Goal: Task Accomplishment & Management: Manage account settings

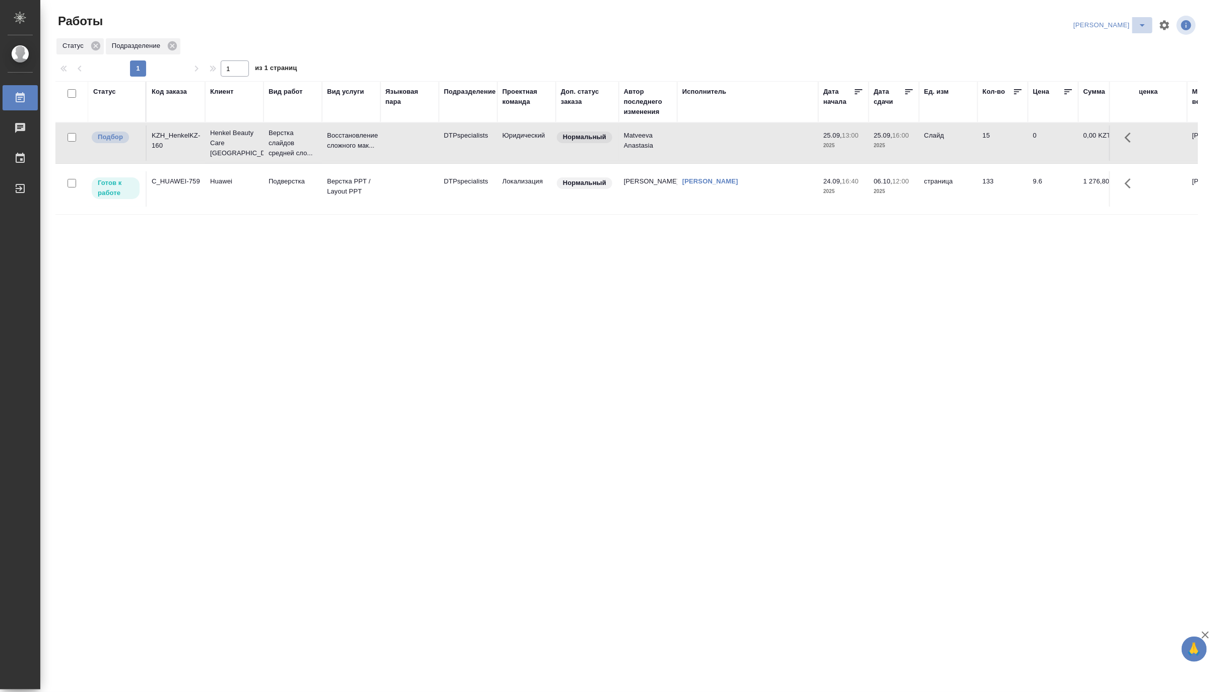
click at [1140, 20] on icon "split button" at bounding box center [1142, 25] width 12 height 12
click at [1117, 44] on li "Матвеева_В работе" at bounding box center [1104, 45] width 97 height 16
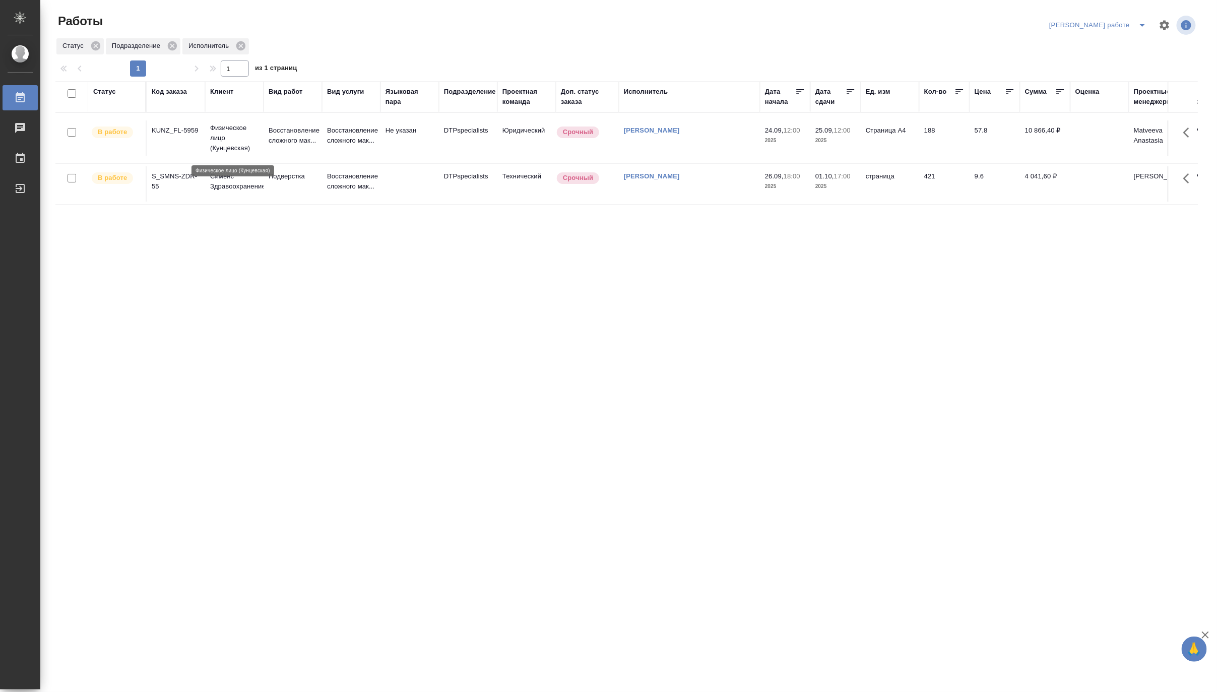
click at [249, 134] on p "Физическое лицо (Кунцевская)" at bounding box center [234, 138] width 48 height 30
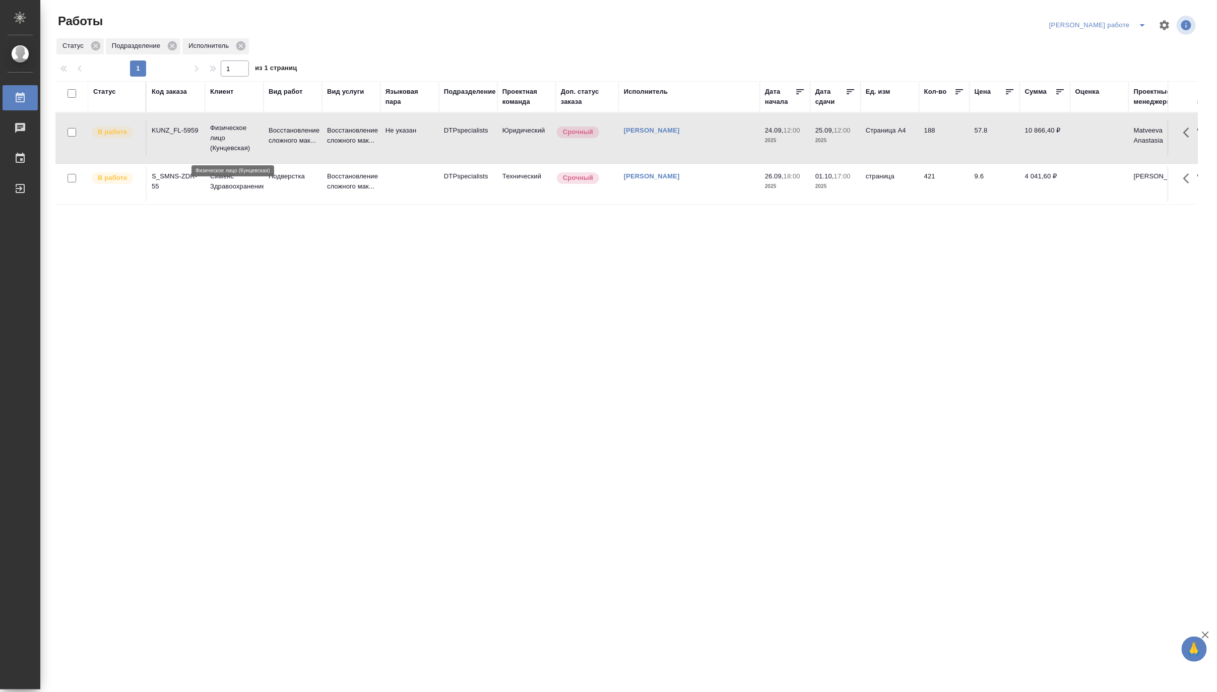
click at [249, 134] on p "Физическое лицо (Кунцевская)" at bounding box center [234, 138] width 48 height 30
click at [244, 143] on p "Физическое лицо (Кунцевская)" at bounding box center [234, 138] width 48 height 30
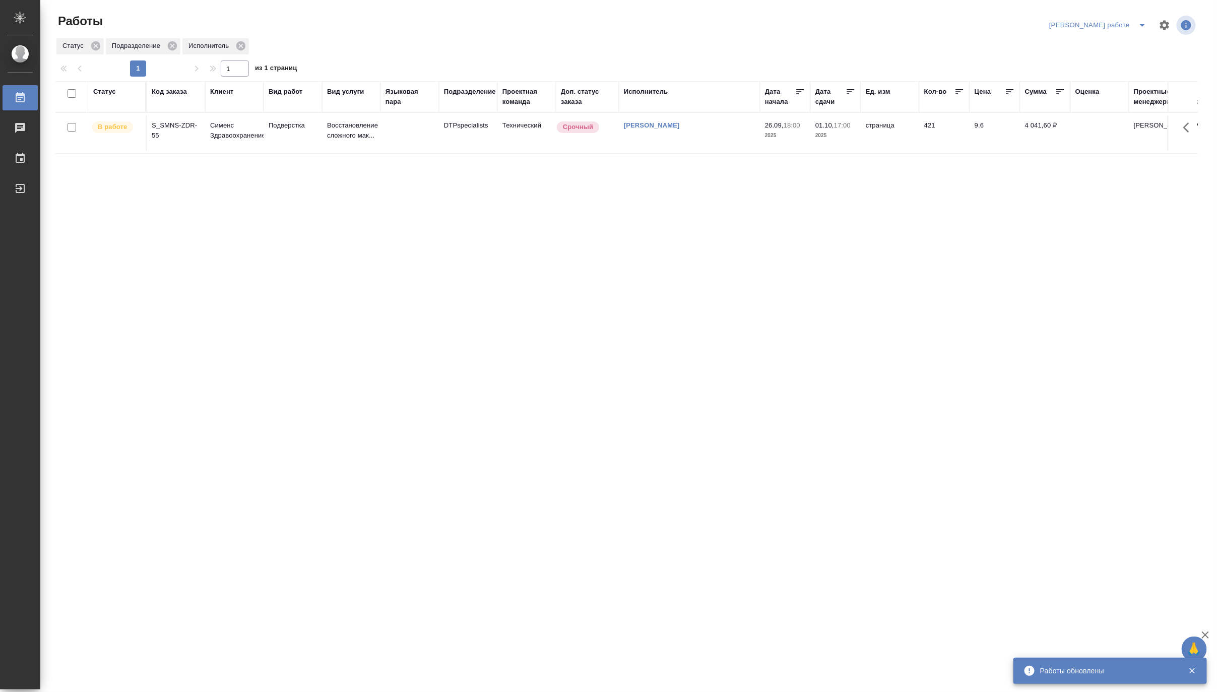
click at [1141, 21] on icon "split button" at bounding box center [1142, 25] width 12 height 12
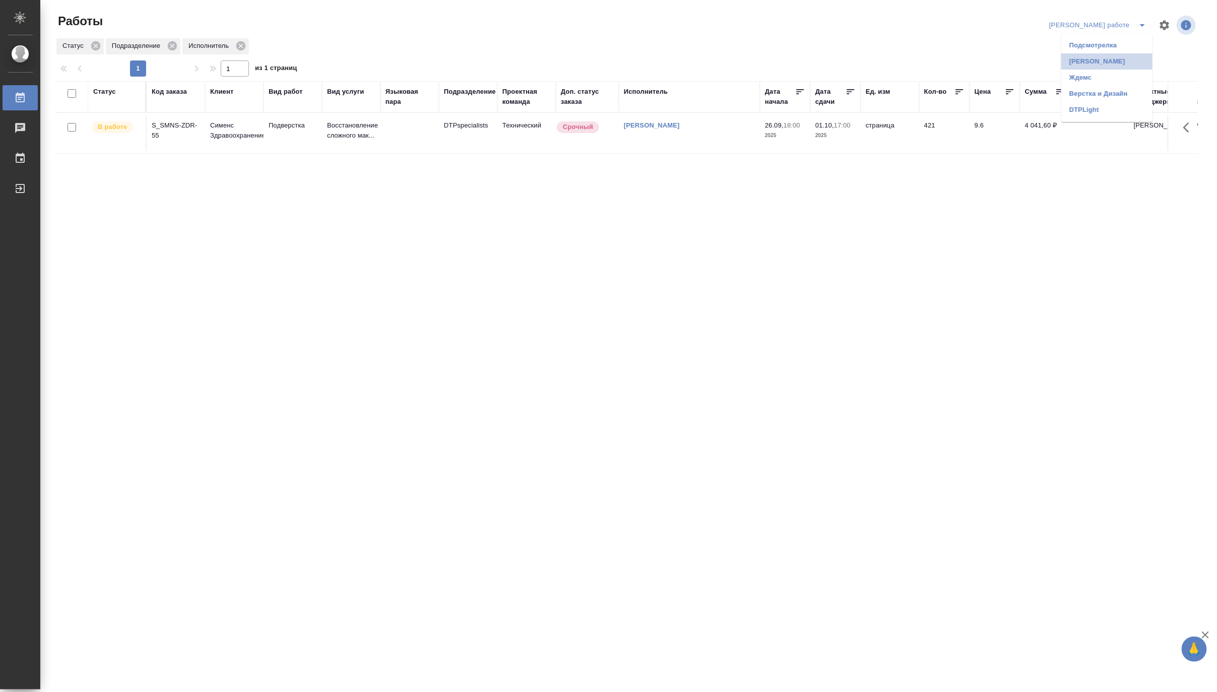
click at [1117, 57] on li "Матвеева_назначено" at bounding box center [1106, 61] width 91 height 16
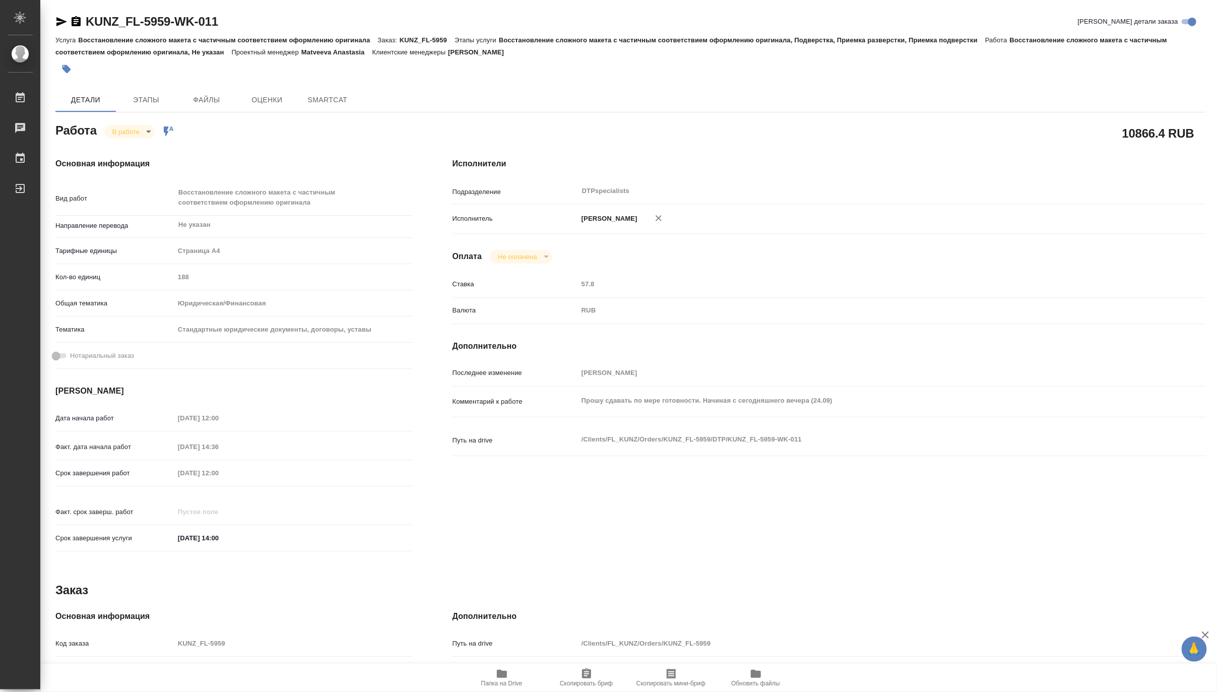
type textarea "x"
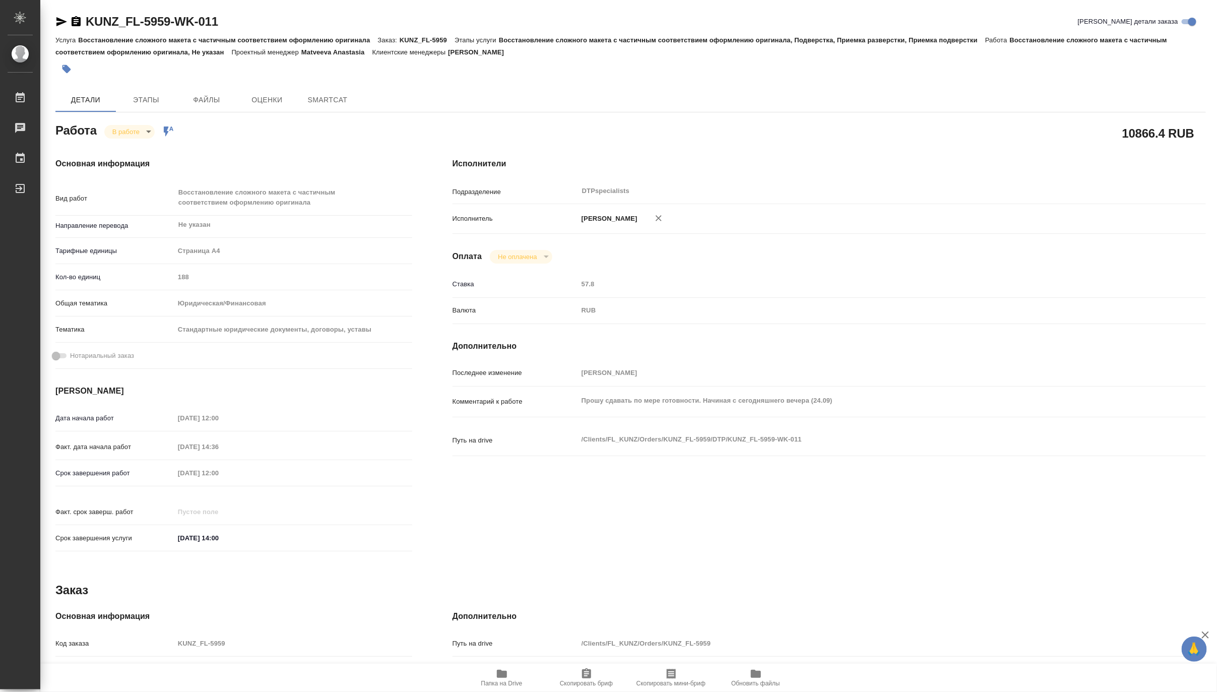
type textarea "x"
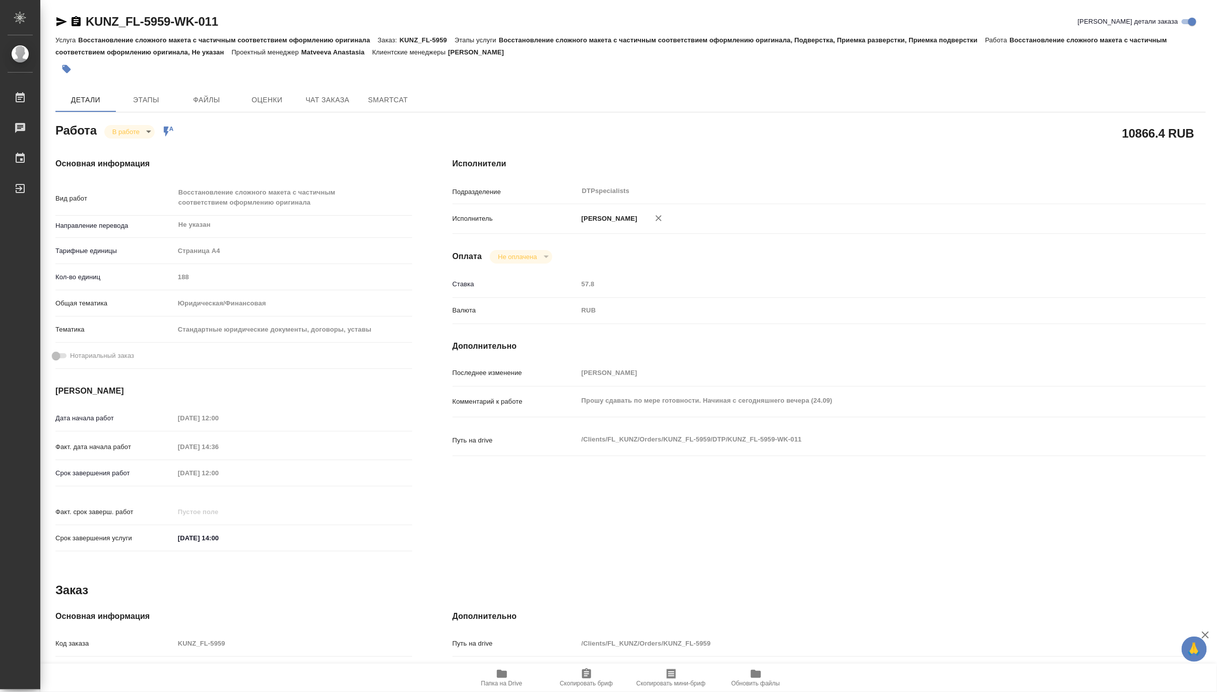
click at [506, 682] on span "Папка на Drive" at bounding box center [501, 683] width 41 height 7
type textarea "x"
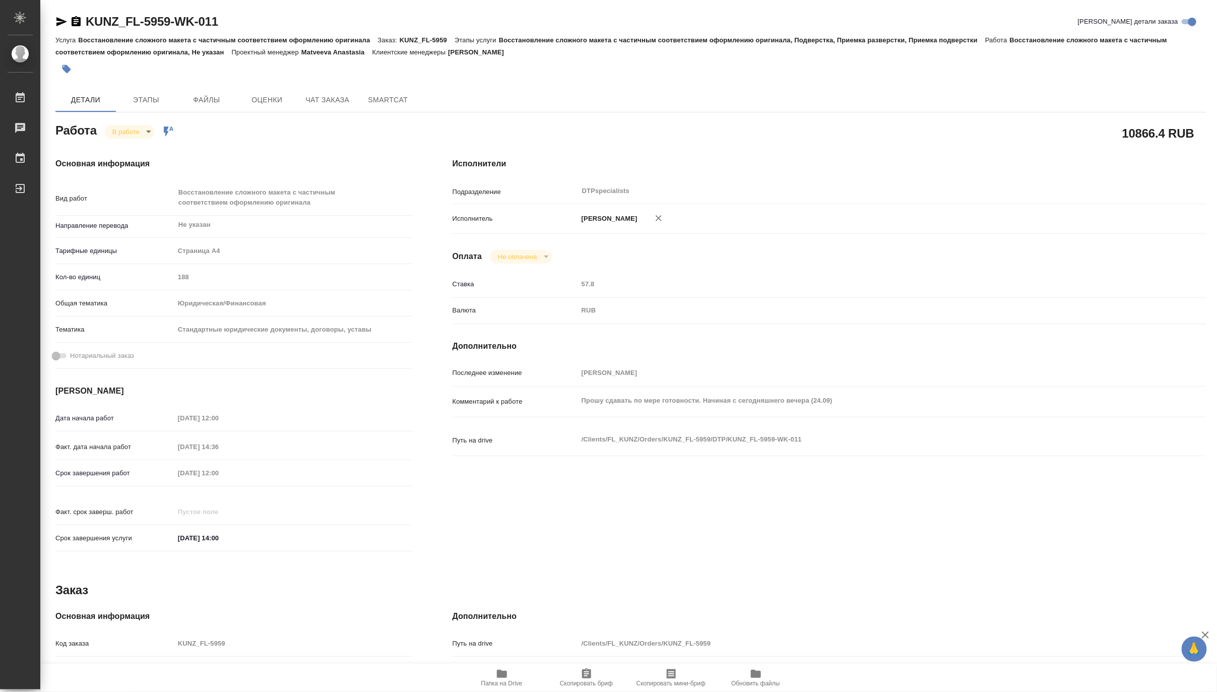
type textarea "x"
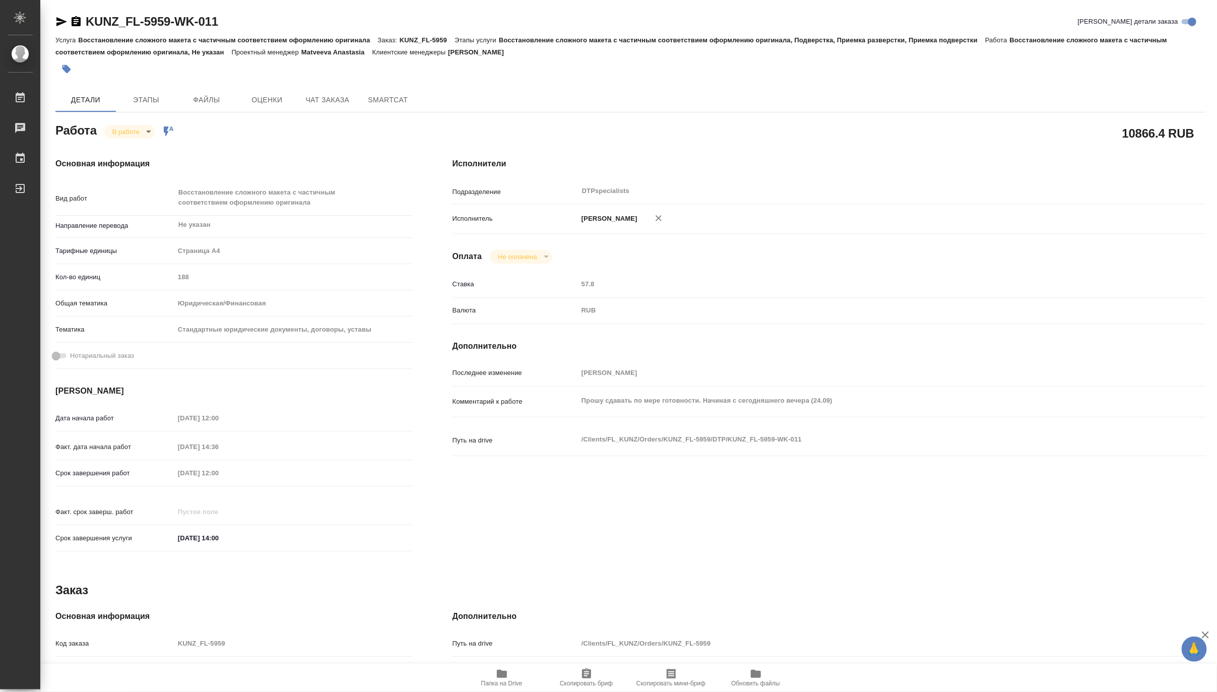
type textarea "x"
click at [114, 133] on body "🙏 .cls-1 fill:#fff; AWATERA Matveeva Maria Работы 0 Чаты График Выйти KUNZ_FL-5…" at bounding box center [608, 346] width 1217 height 692
click at [116, 147] on button "Выполнен" at bounding box center [130, 148] width 37 height 11
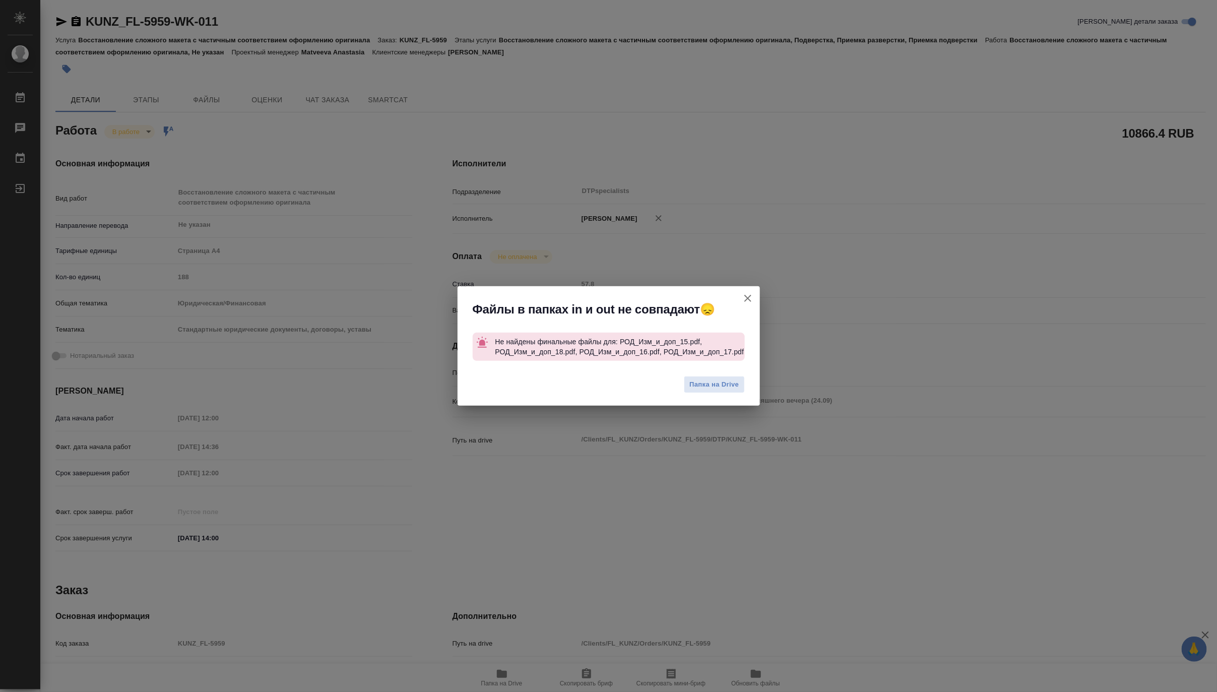
type textarea "x"
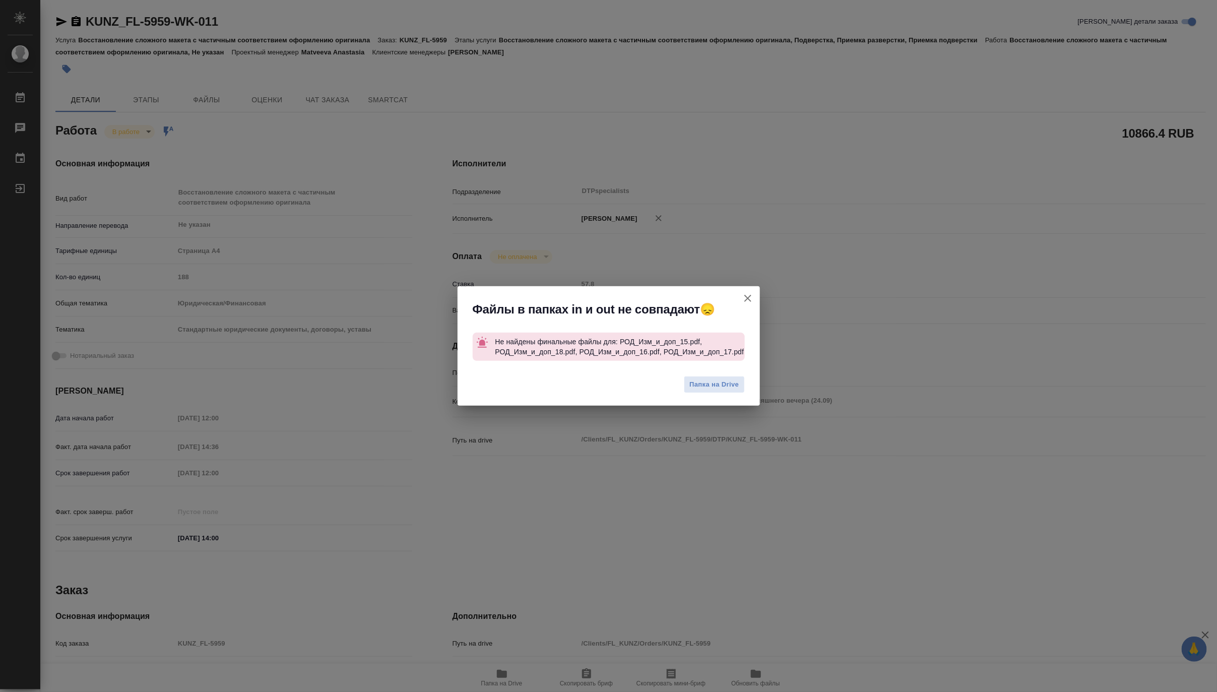
type textarea "x"
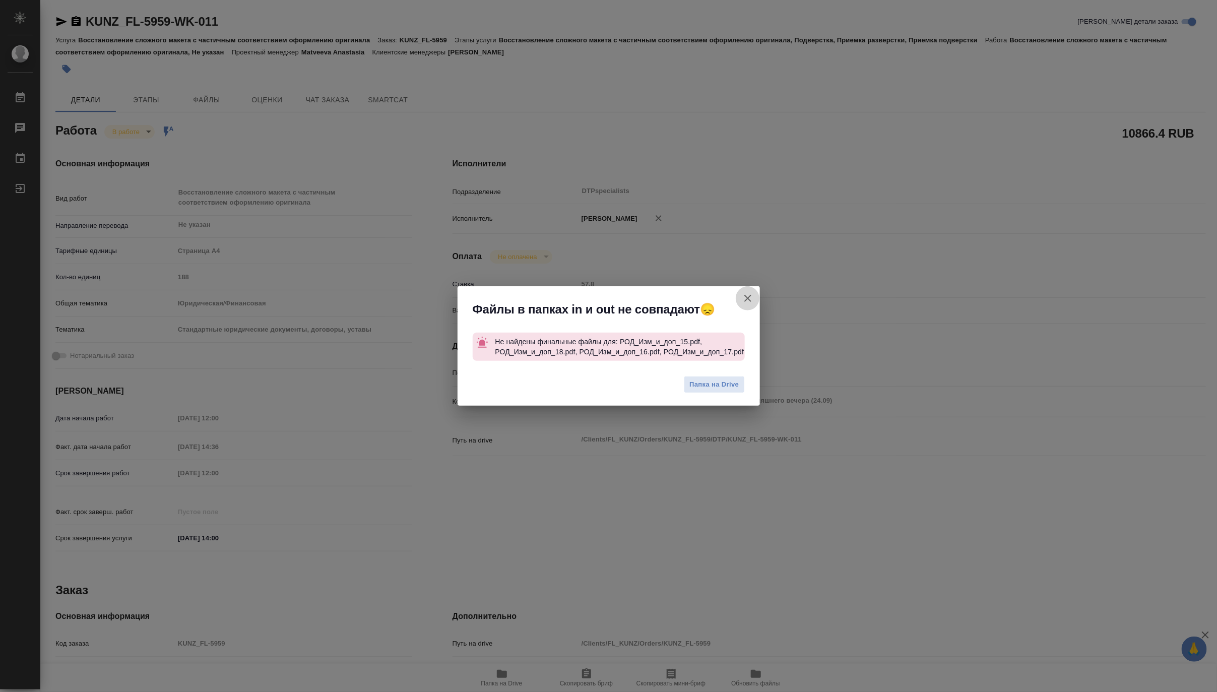
click at [746, 293] on icon "button" at bounding box center [748, 298] width 12 height 12
type textarea "x"
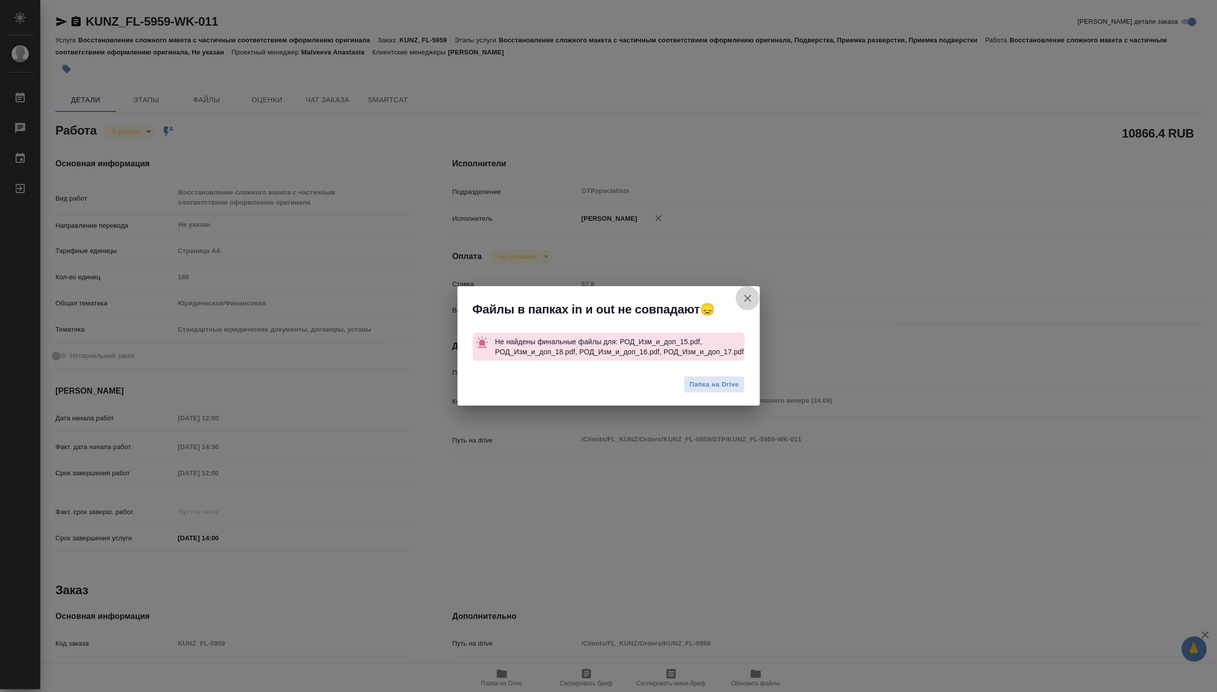
type textarea "x"
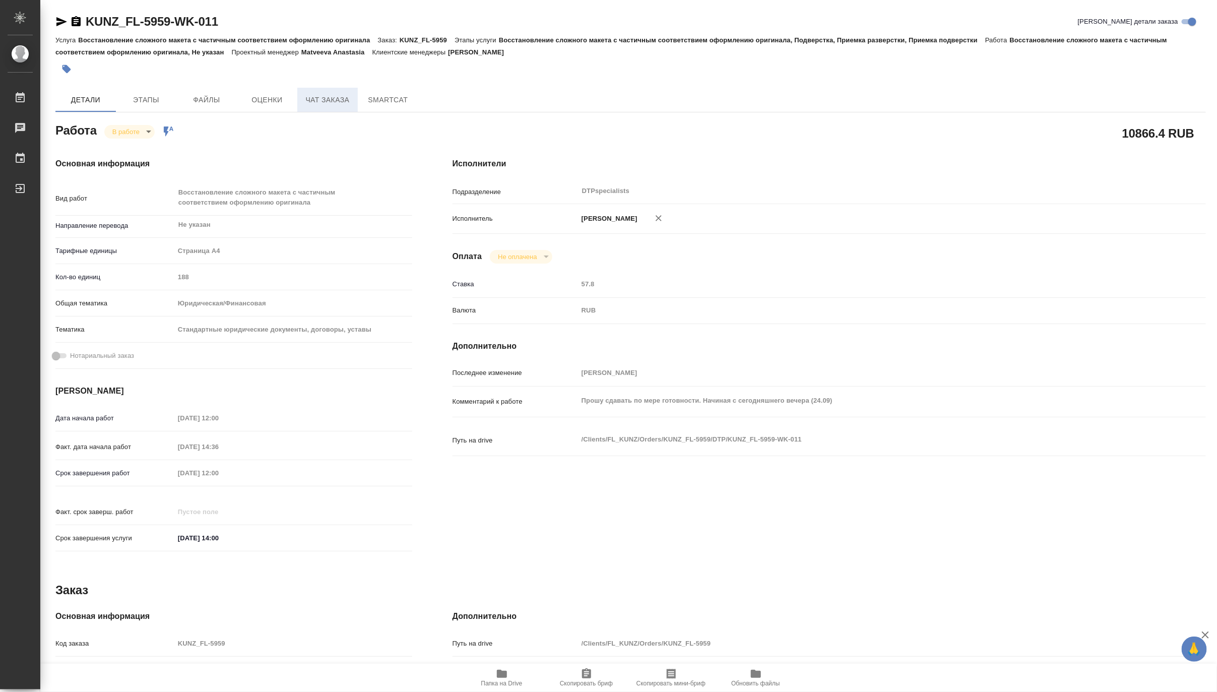
click at [321, 99] on span "Чат заказа" at bounding box center [327, 100] width 48 height 13
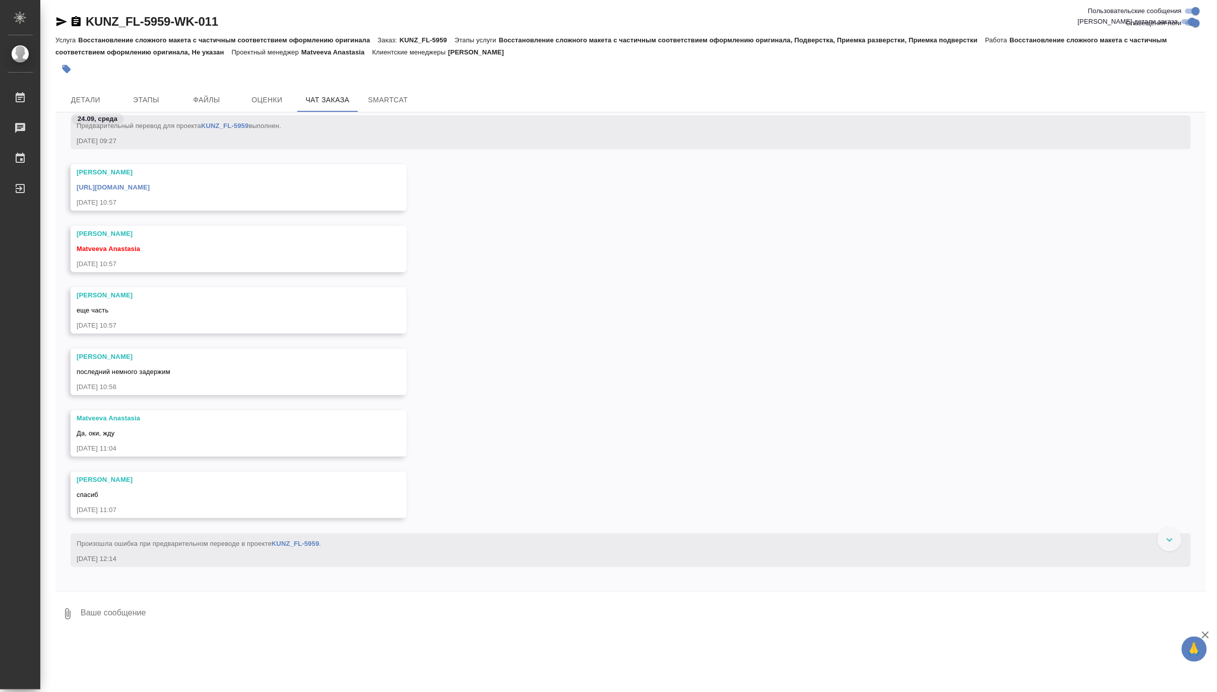
scroll to position [2795, 0]
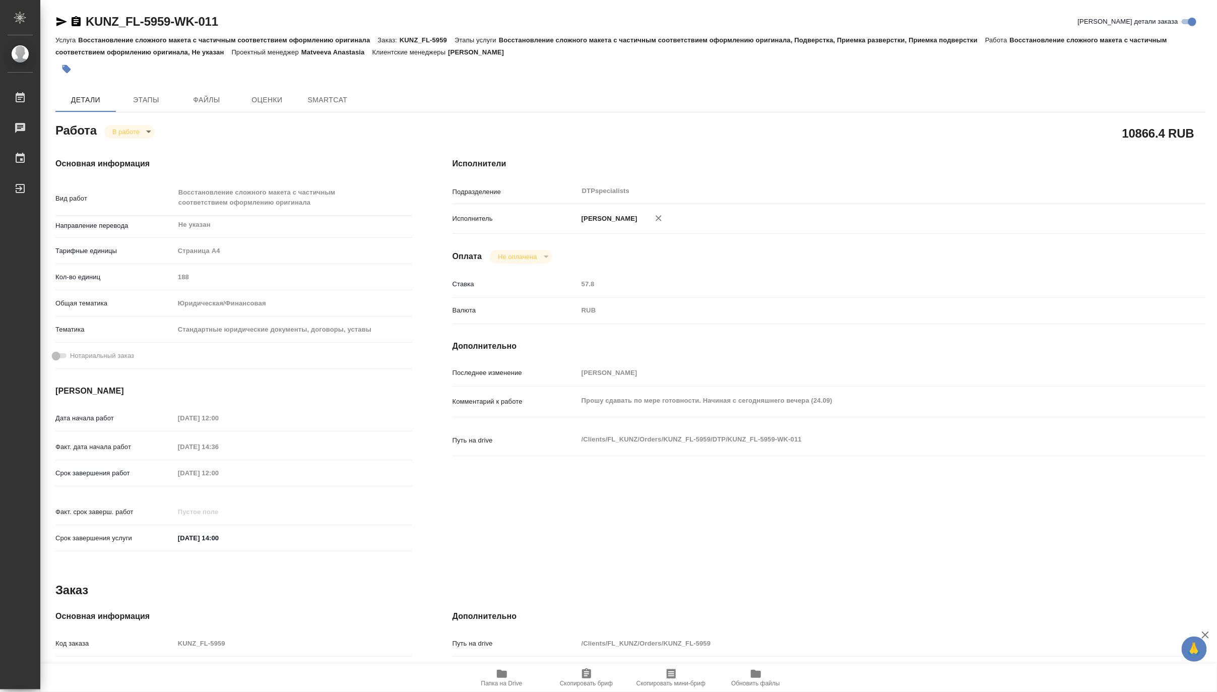
type textarea "x"
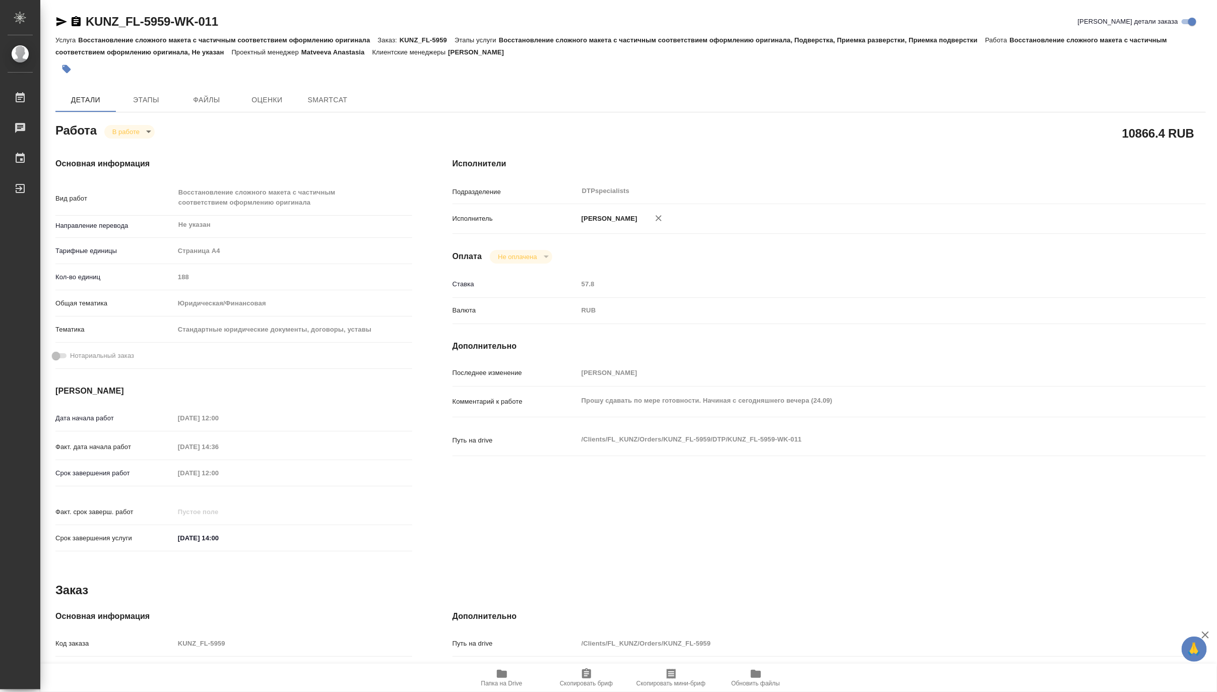
type textarea "x"
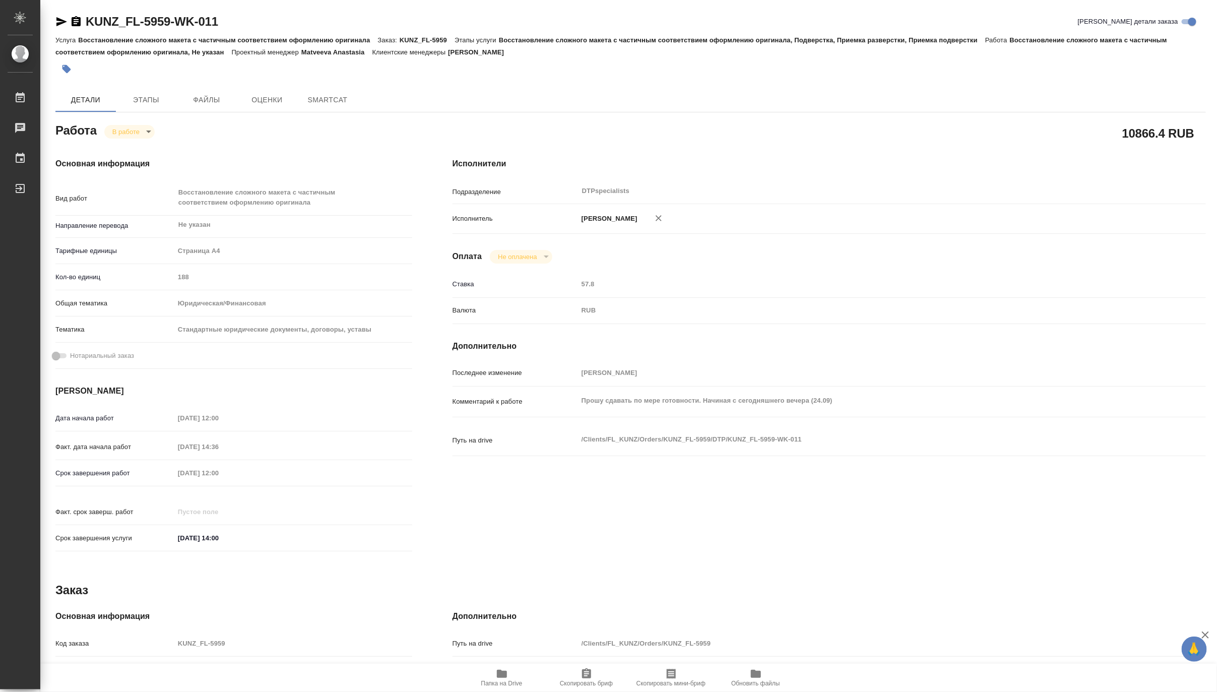
type textarea "x"
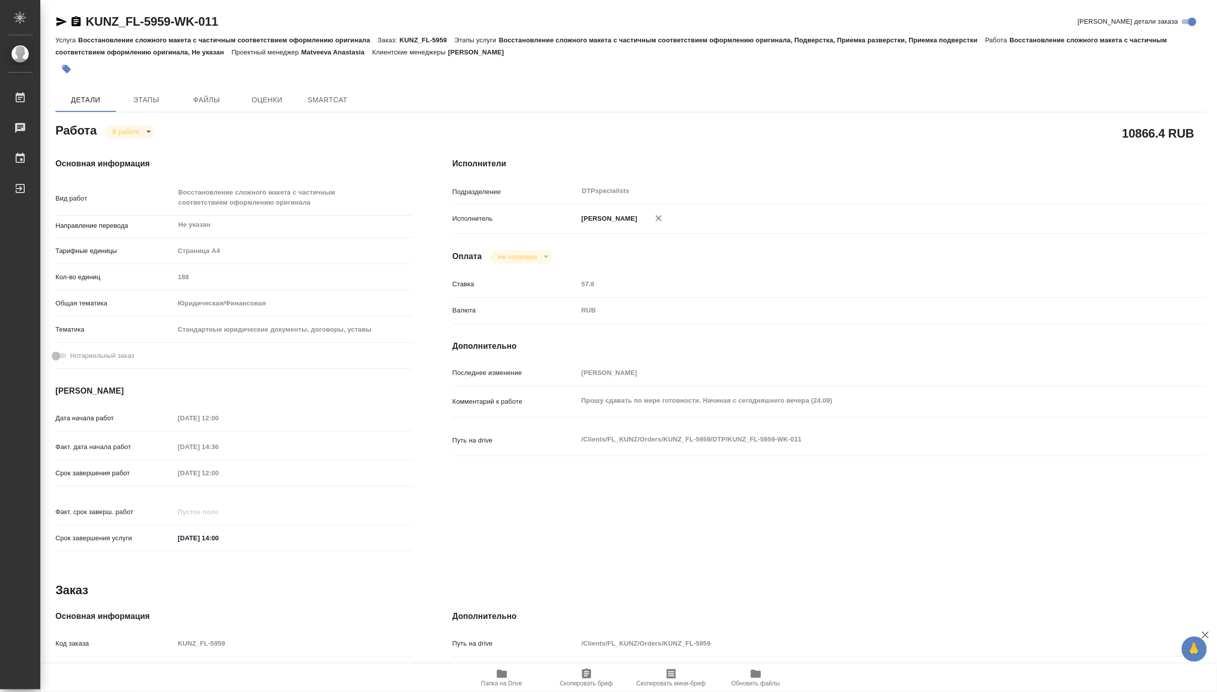
type textarea "x"
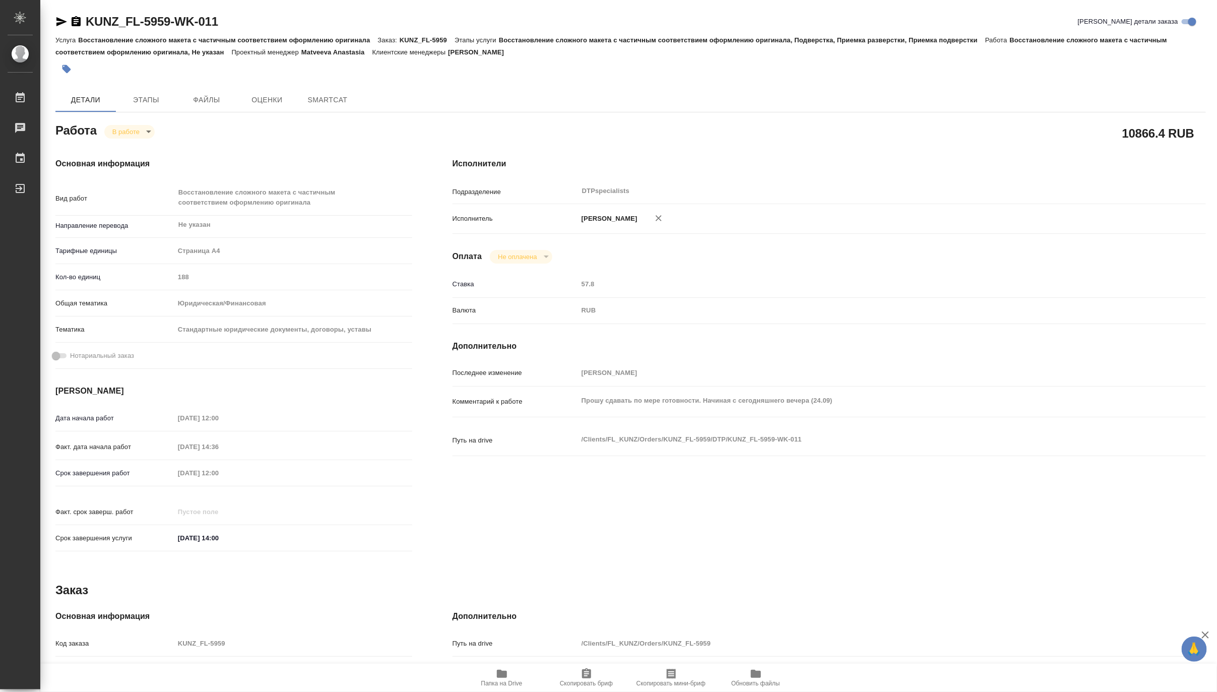
type textarea "x"
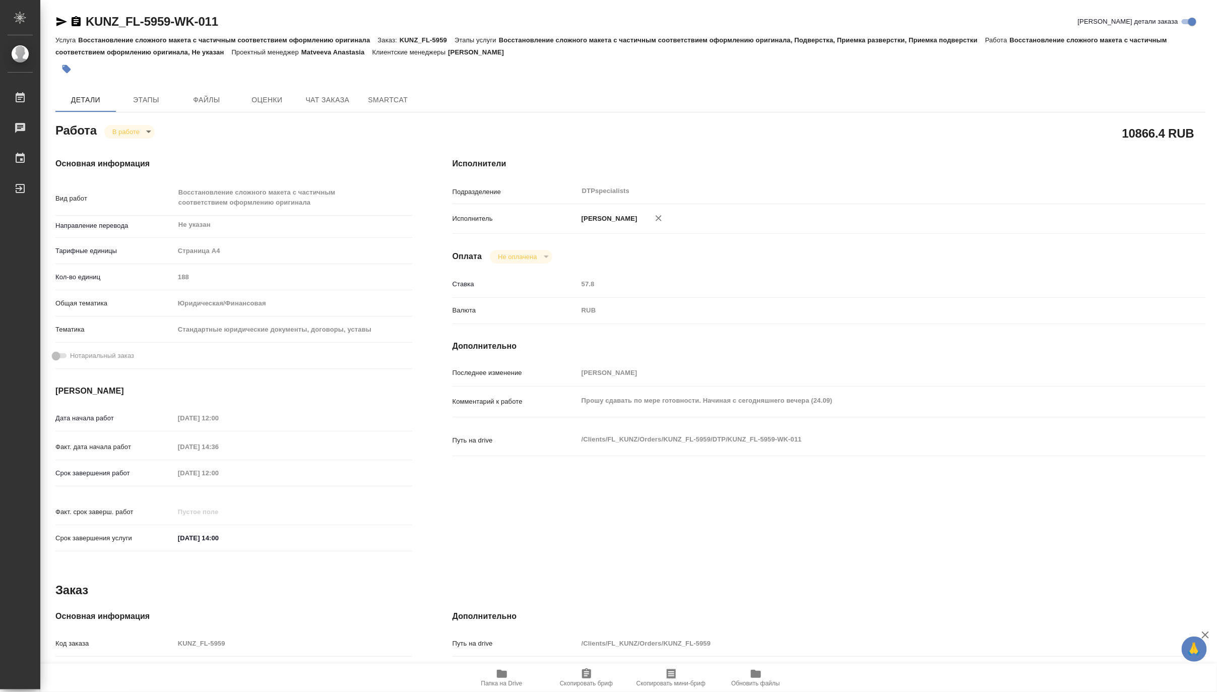
type textarea "x"
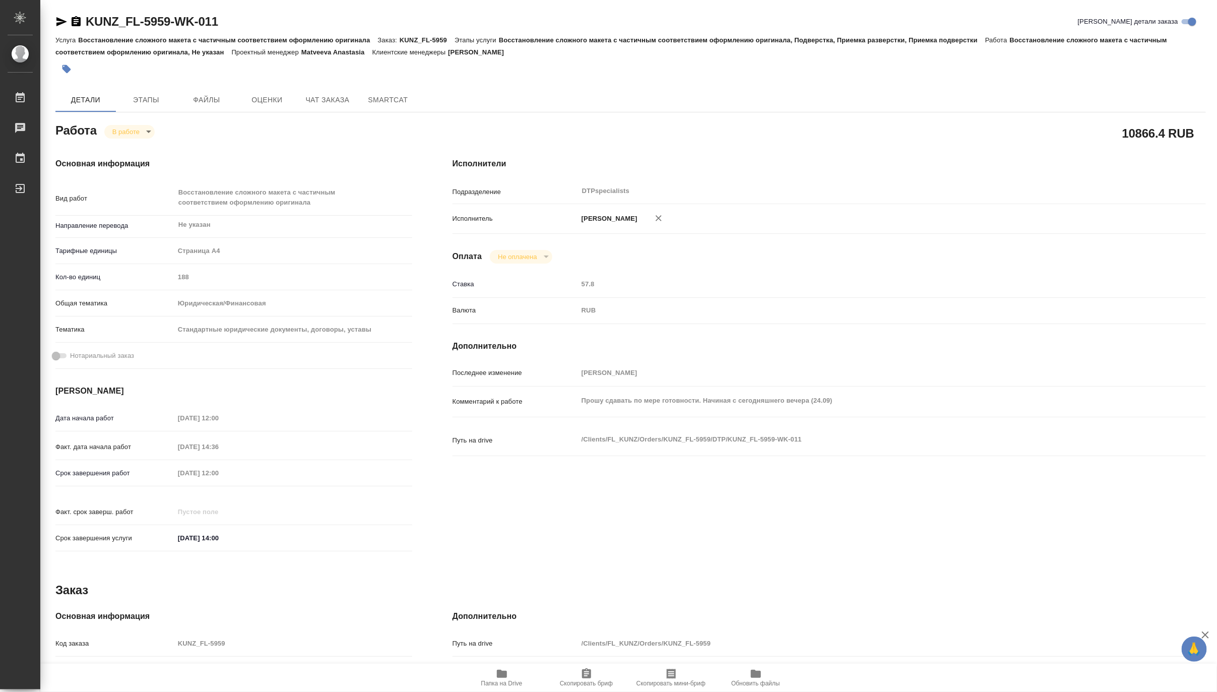
click at [109, 129] on body "🙏 .cls-1 fill:#fff; AWATERA Matveeva Maria Работы Чаты График Выйти KUNZ_FL-595…" at bounding box center [608, 346] width 1217 height 692
click at [119, 148] on button "Выполнен" at bounding box center [130, 148] width 37 height 11
type textarea "x"
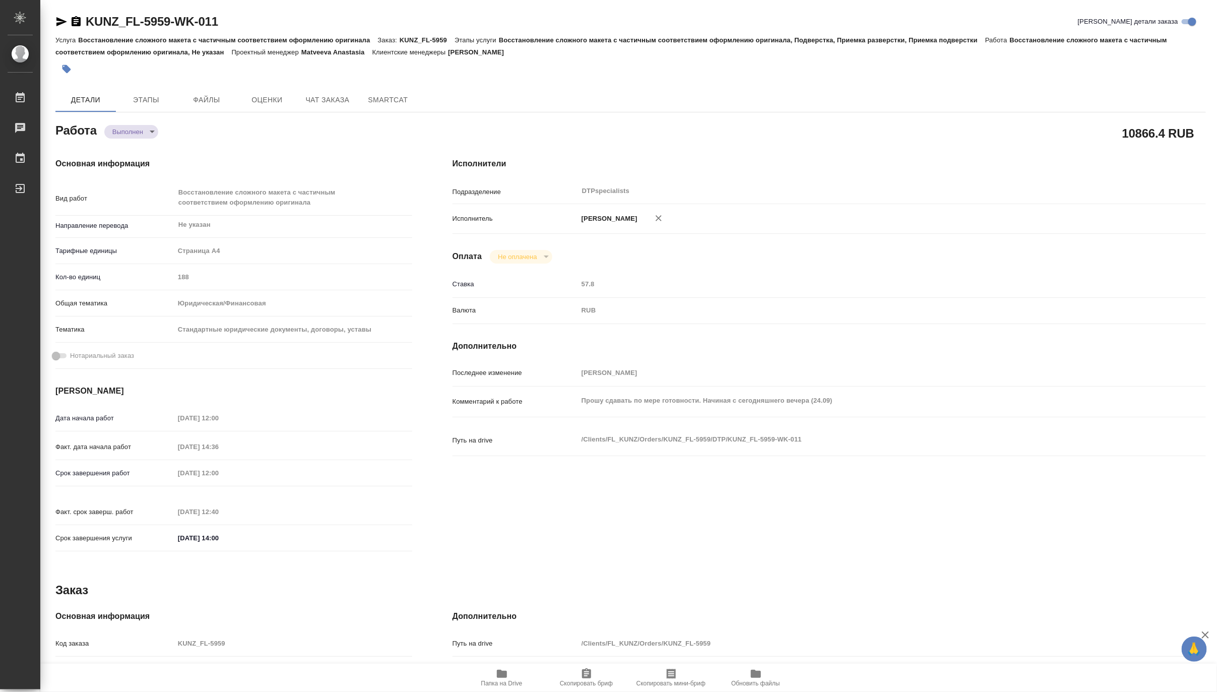
type textarea "x"
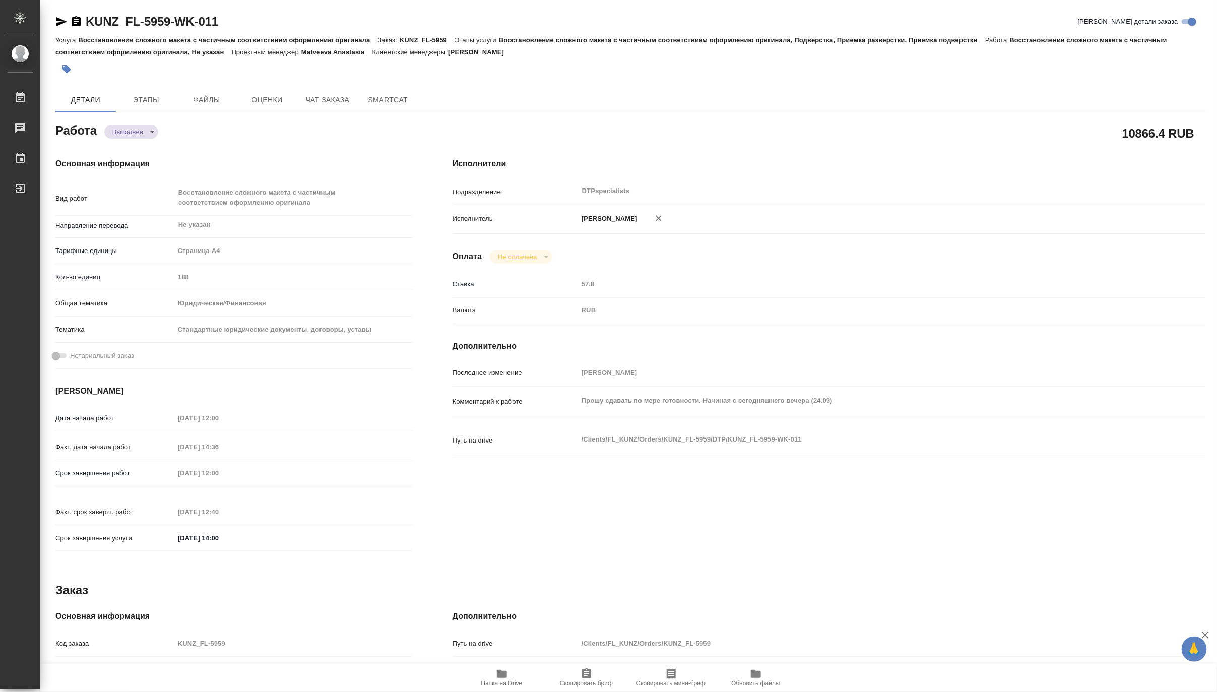
type textarea "x"
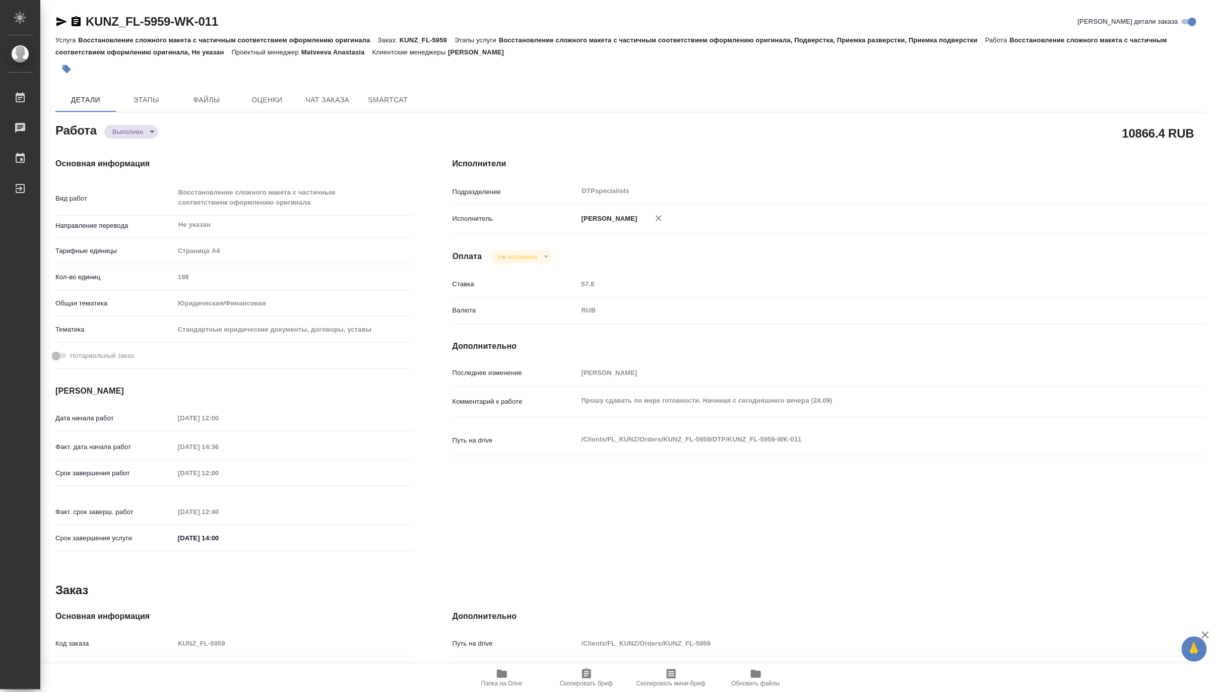
type textarea "x"
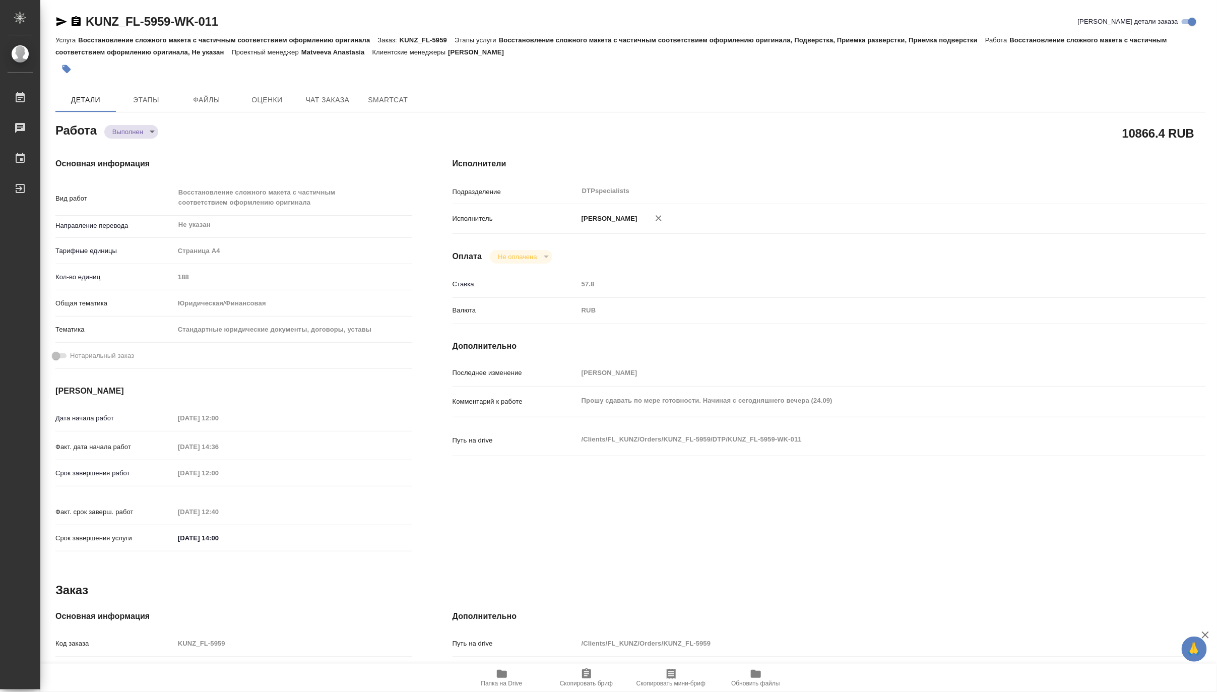
type textarea "x"
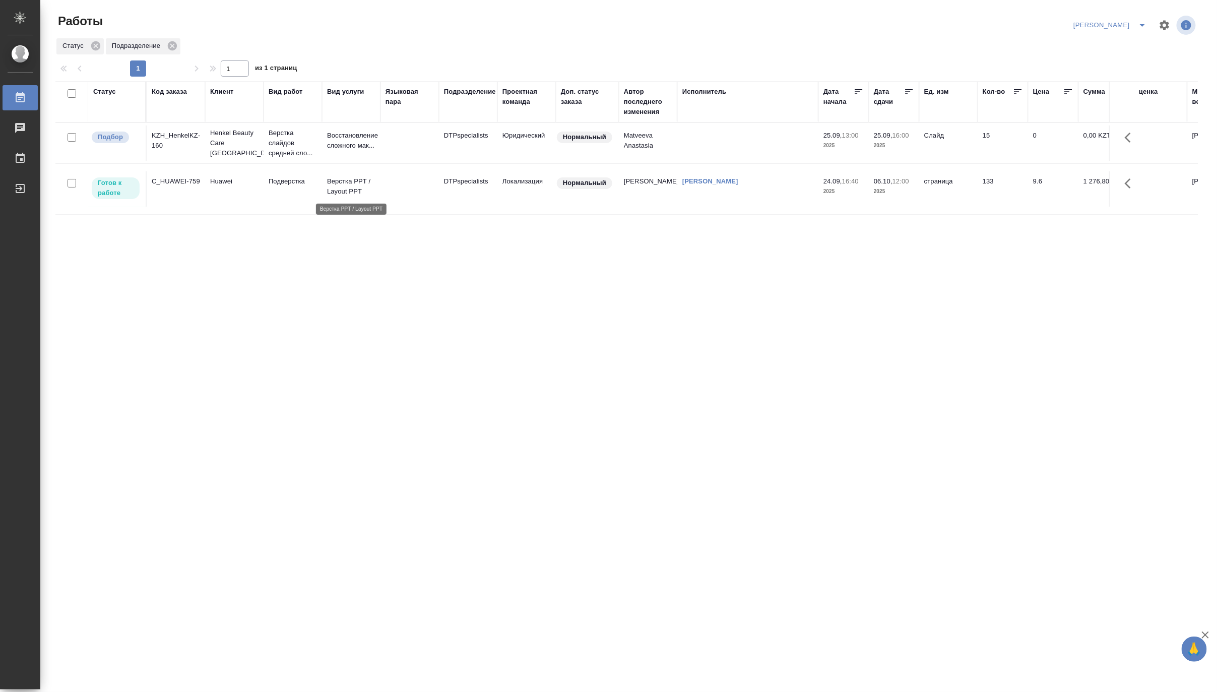
click at [355, 184] on p "Верстка PPT / Layout PPT" at bounding box center [351, 186] width 48 height 20
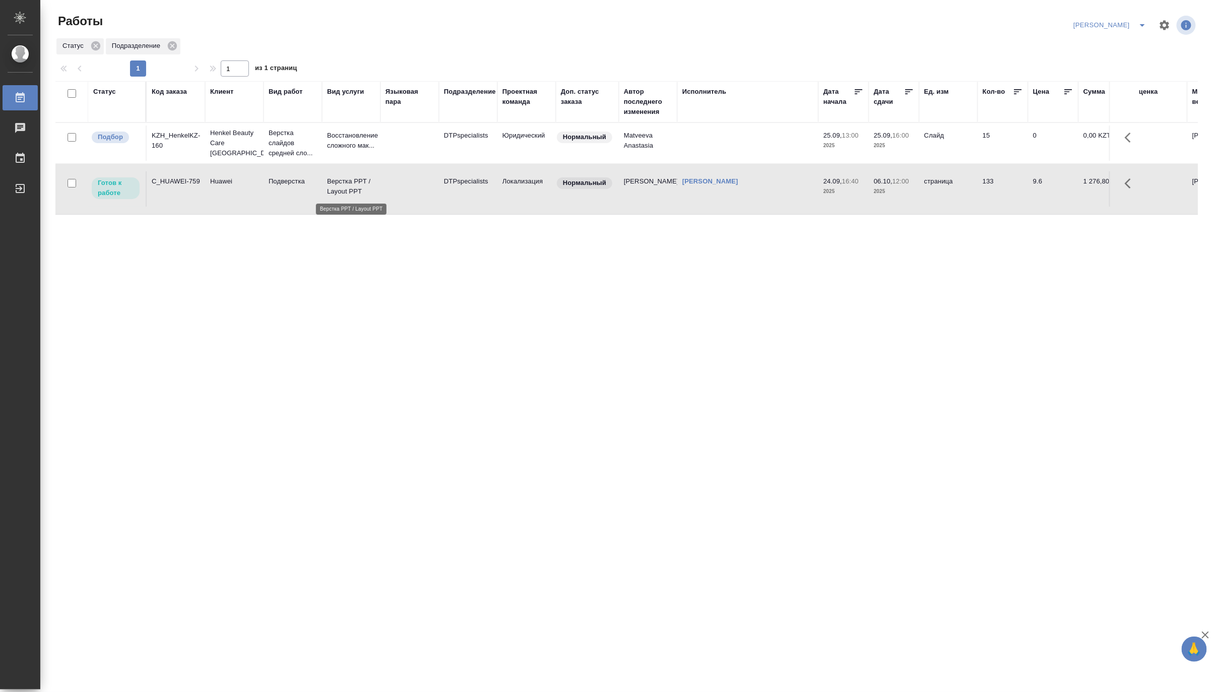
click at [355, 184] on p "Верстка PPT / Layout PPT" at bounding box center [351, 186] width 48 height 20
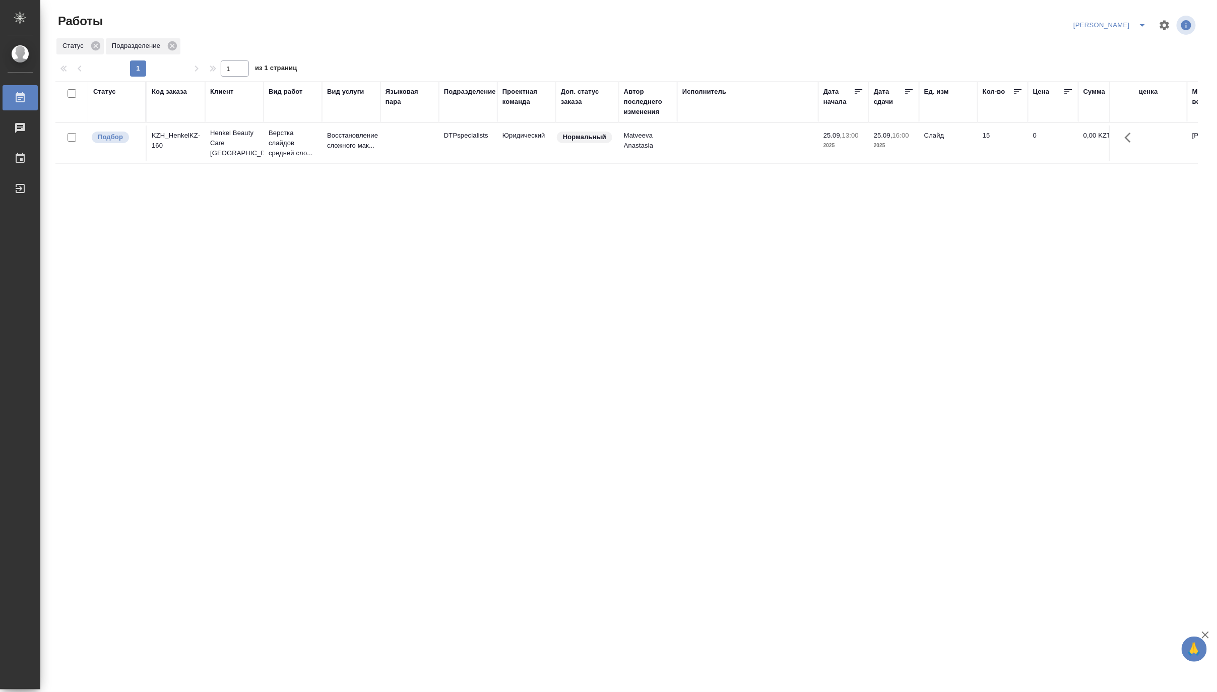
click at [1142, 22] on icon "split button" at bounding box center [1142, 25] width 12 height 12
click at [1100, 94] on li "Верстка и Дизайн" at bounding box center [1104, 94] width 97 height 16
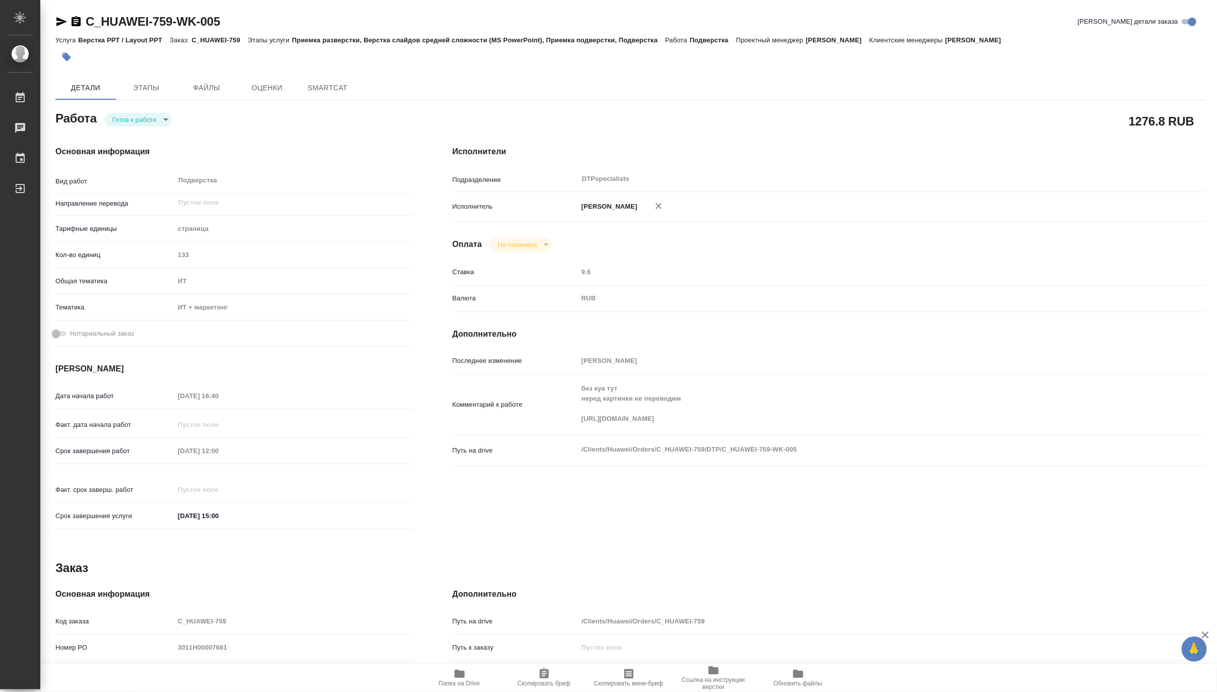
type textarea "x"
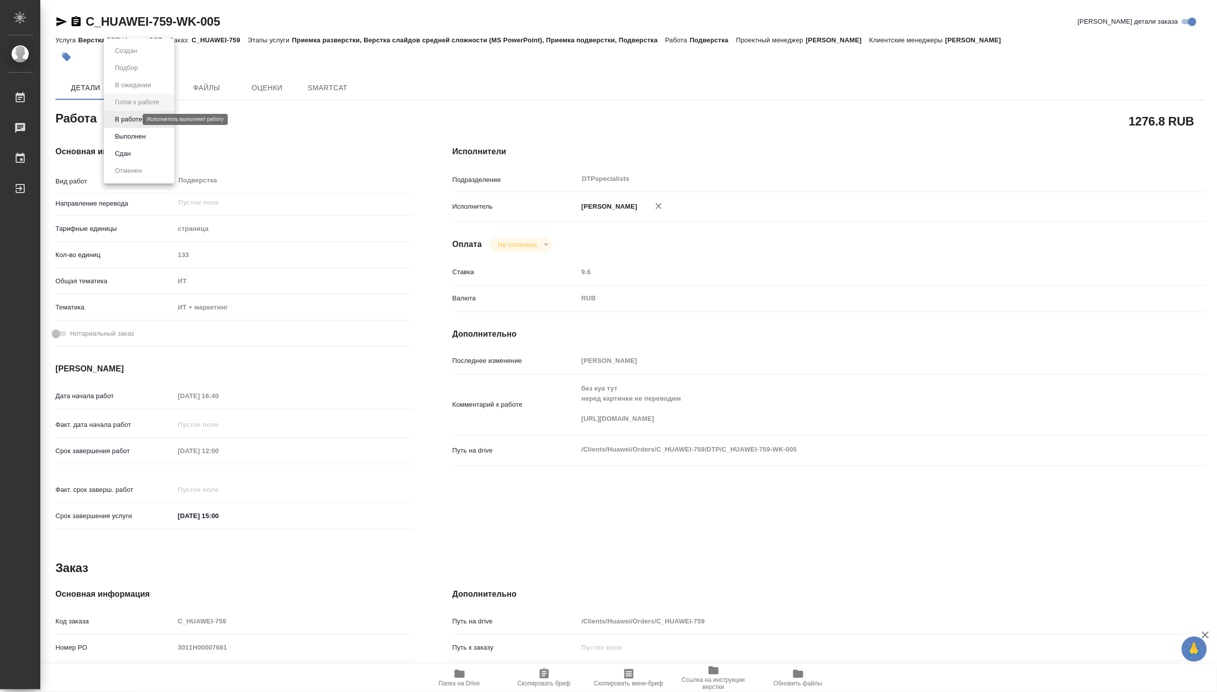
click at [126, 119] on body "🙏 .cls-1 fill:#fff; AWATERA Matveeva Maria Работы Чаты График Выйти C_HUAWEI-75…" at bounding box center [608, 346] width 1217 height 692
type textarea "x"
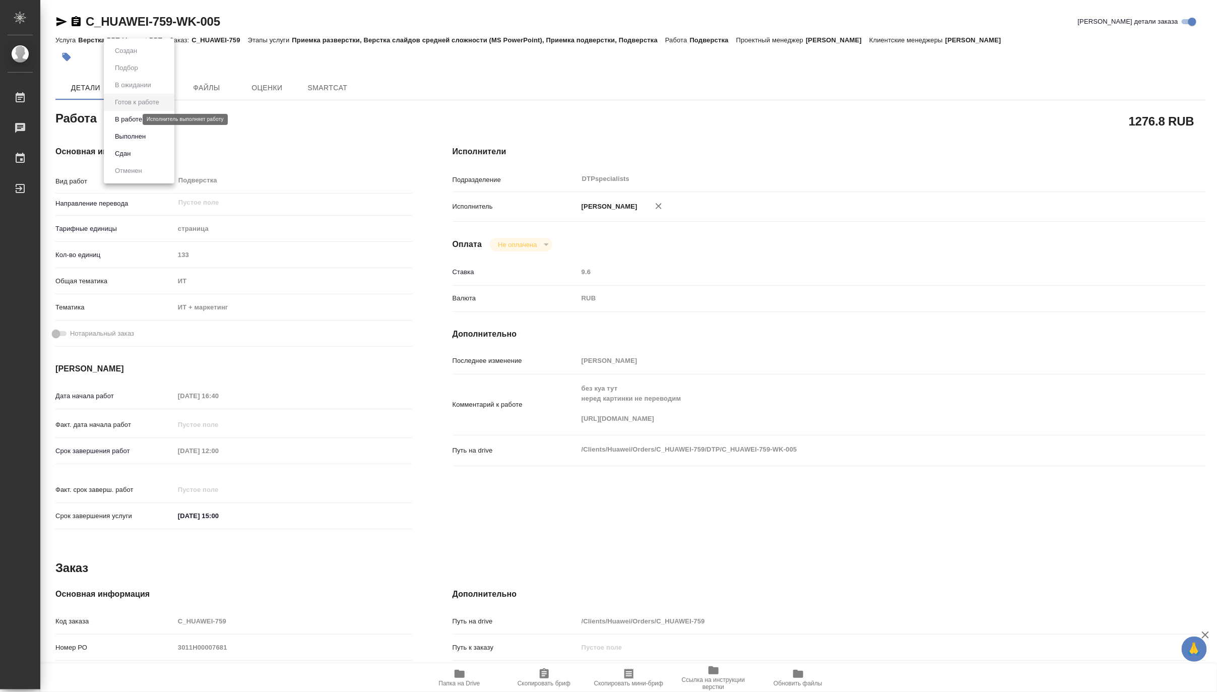
type textarea "x"
click at [123, 119] on button "В работе" at bounding box center [128, 119] width 33 height 11
type textarea "x"
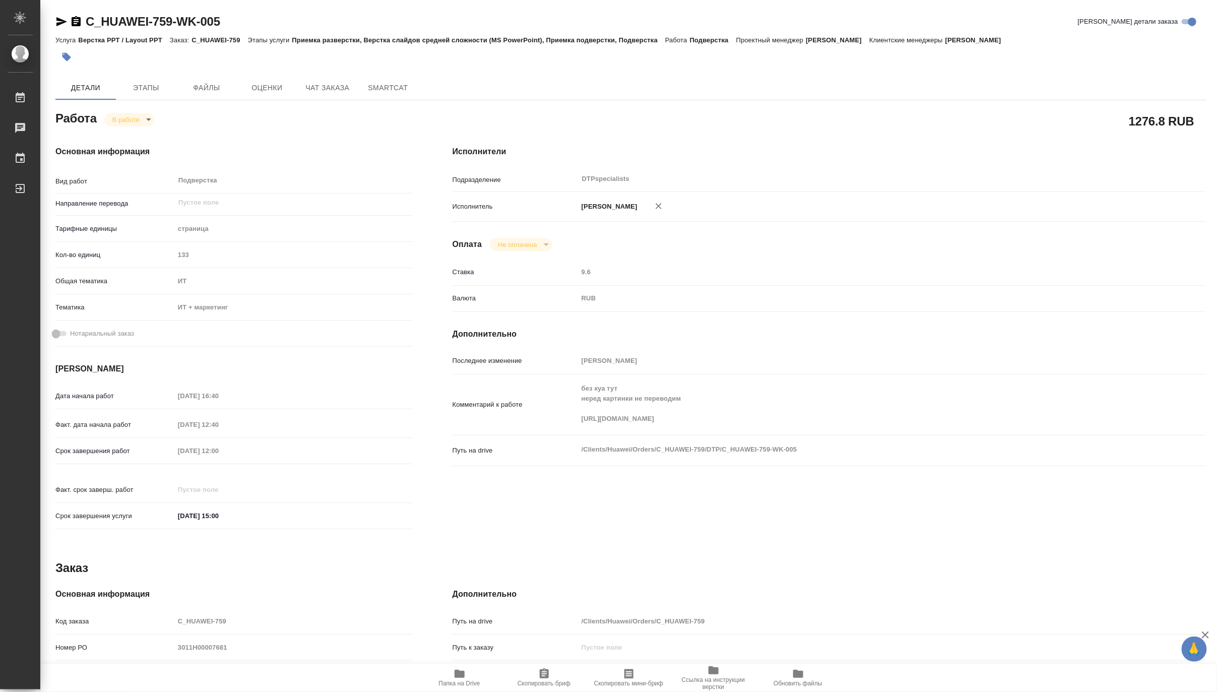
type textarea "x"
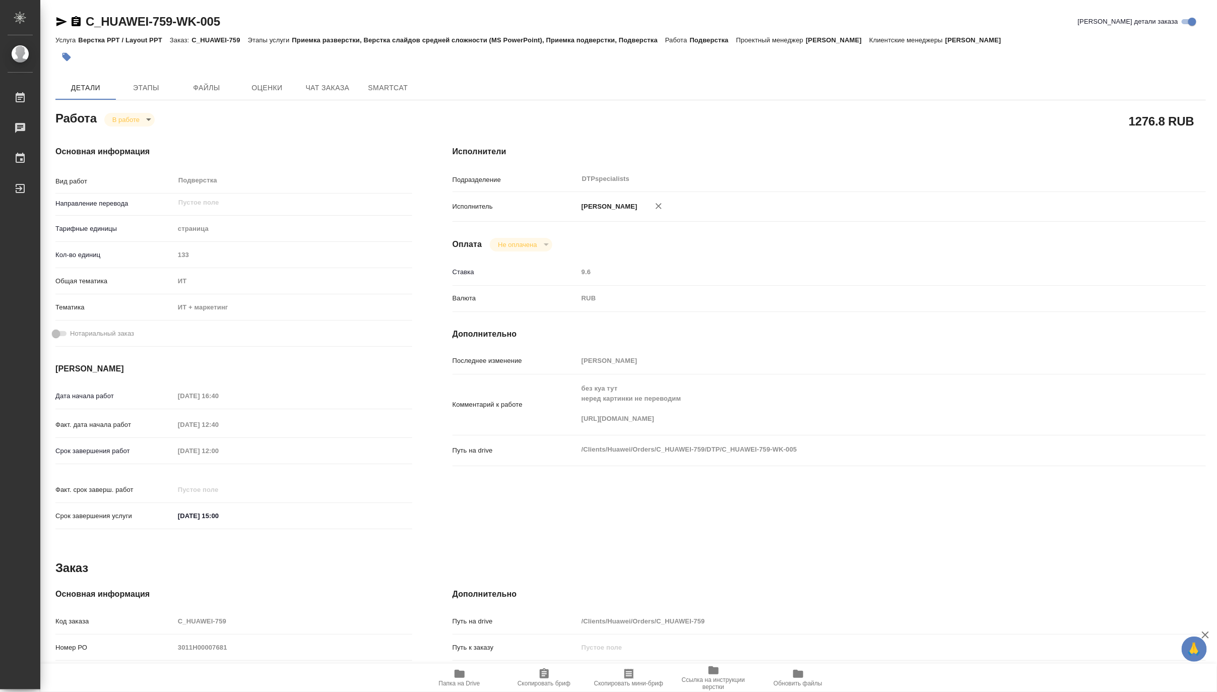
type textarea "x"
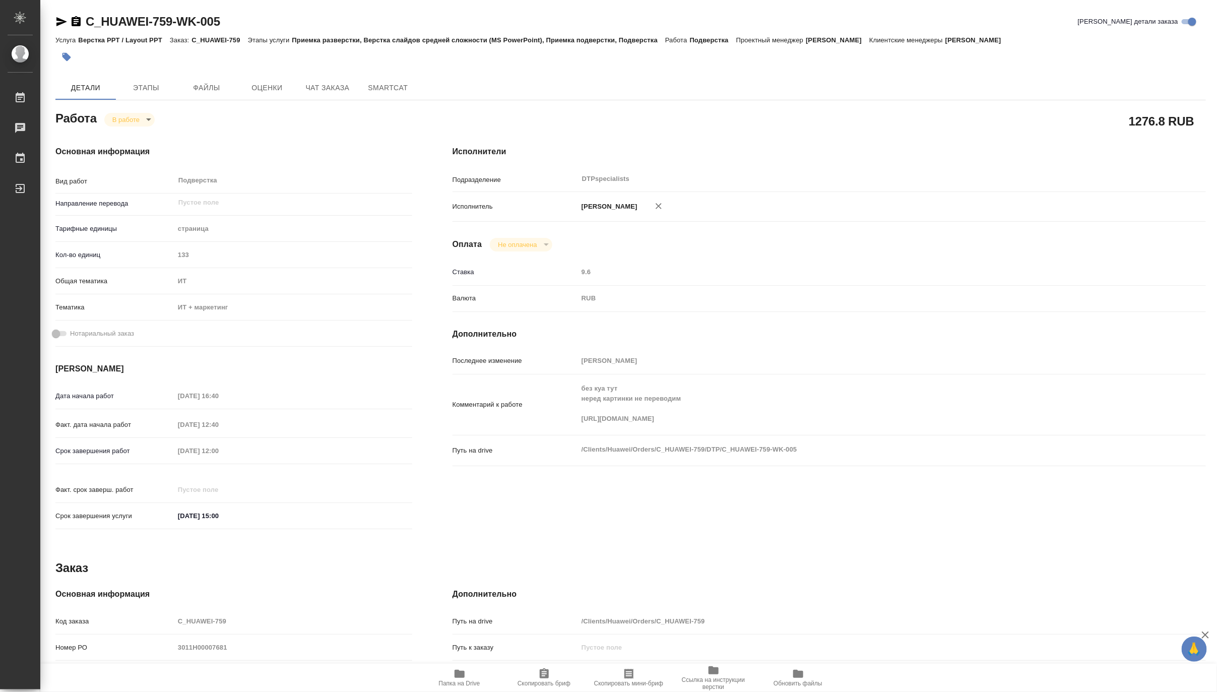
type textarea "x"
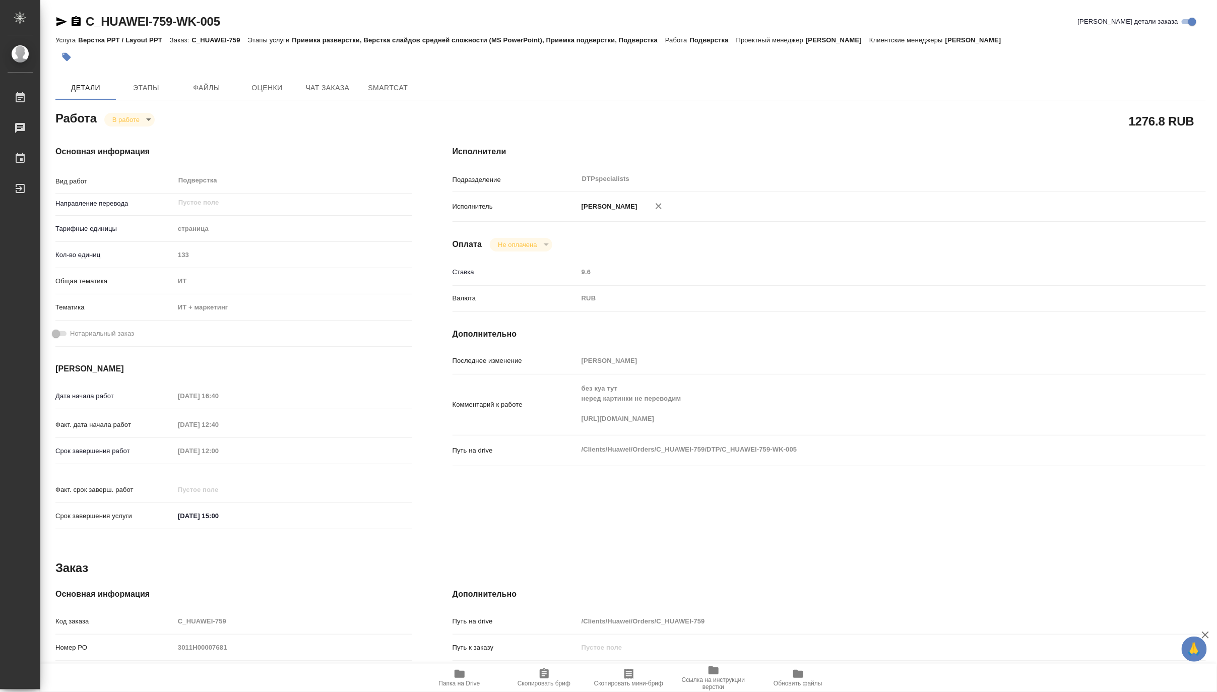
type textarea "x"
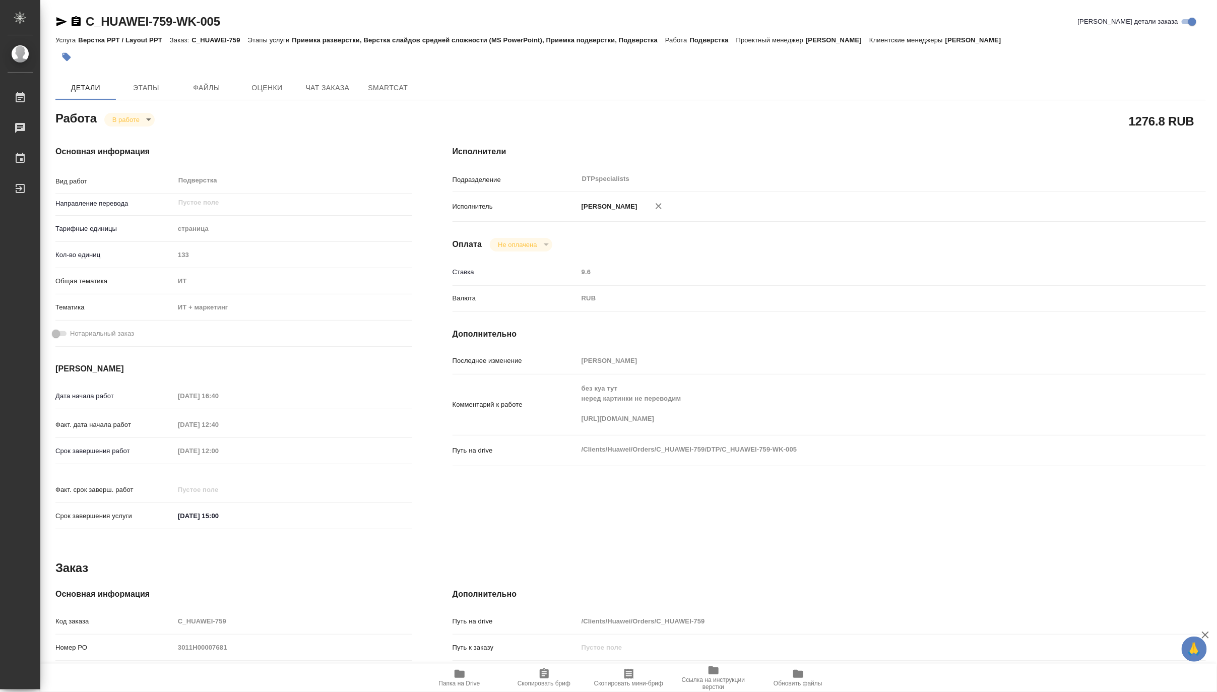
type textarea "x"
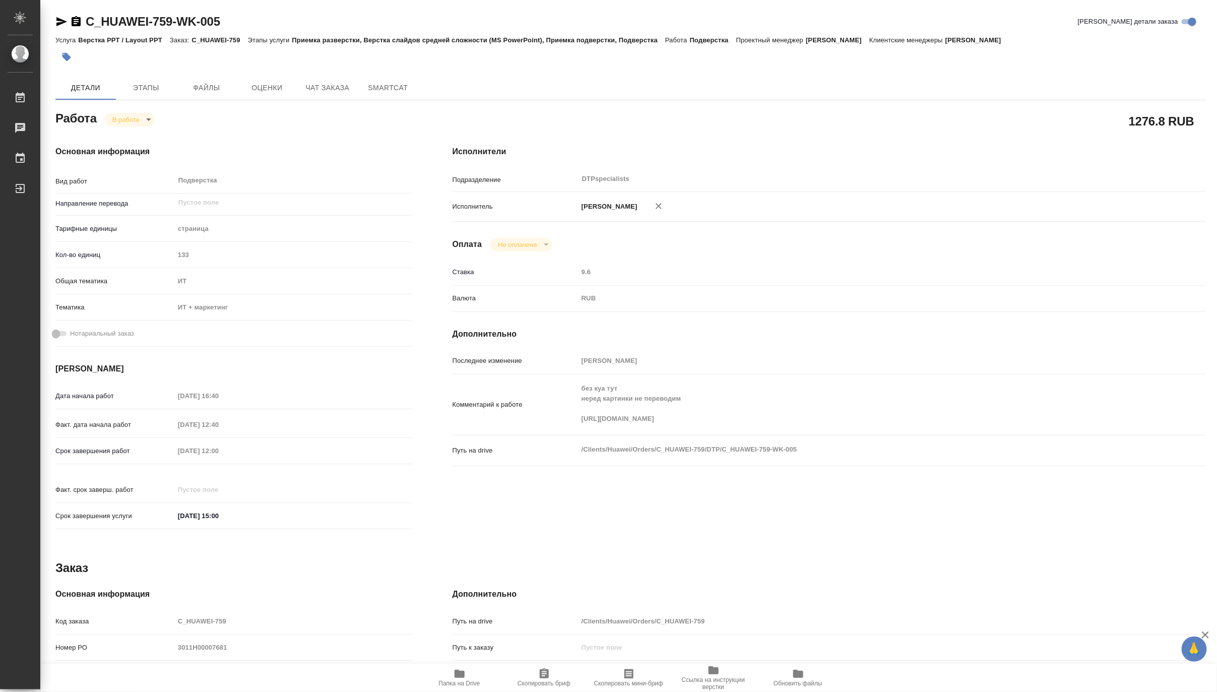
type textarea "x"
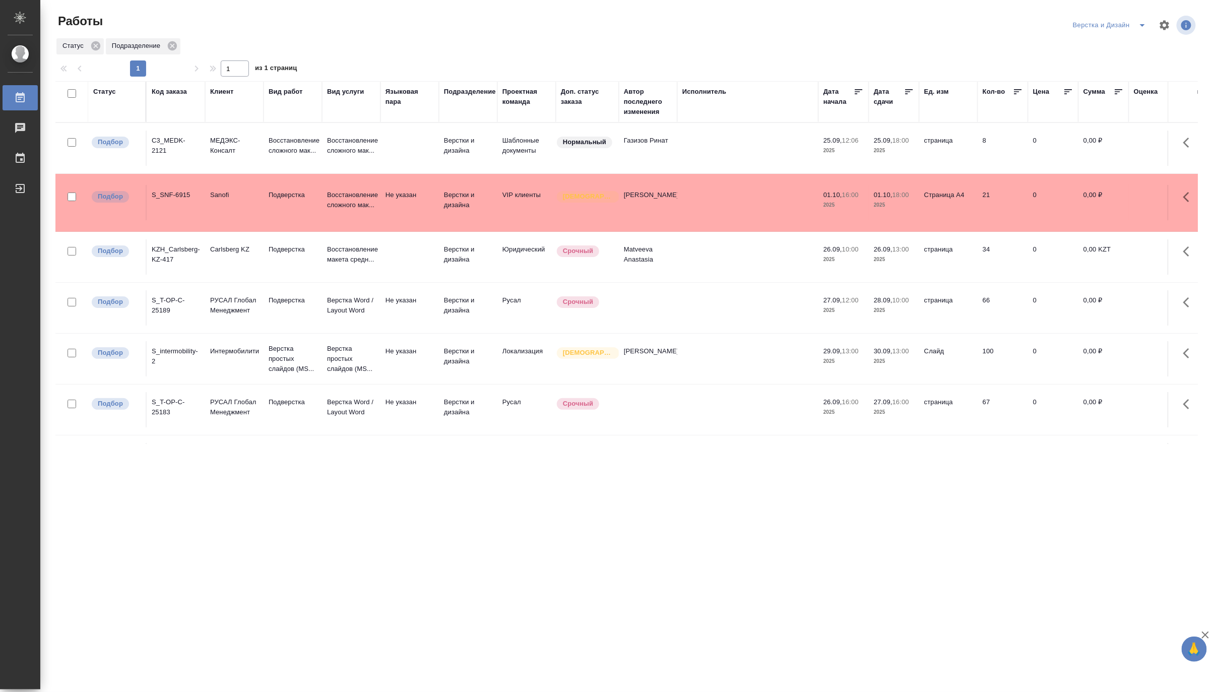
click at [1143, 18] on button "split button" at bounding box center [1142, 25] width 20 height 16
click at [1105, 72] on li "[PERSON_NAME]" at bounding box center [1115, 78] width 97 height 16
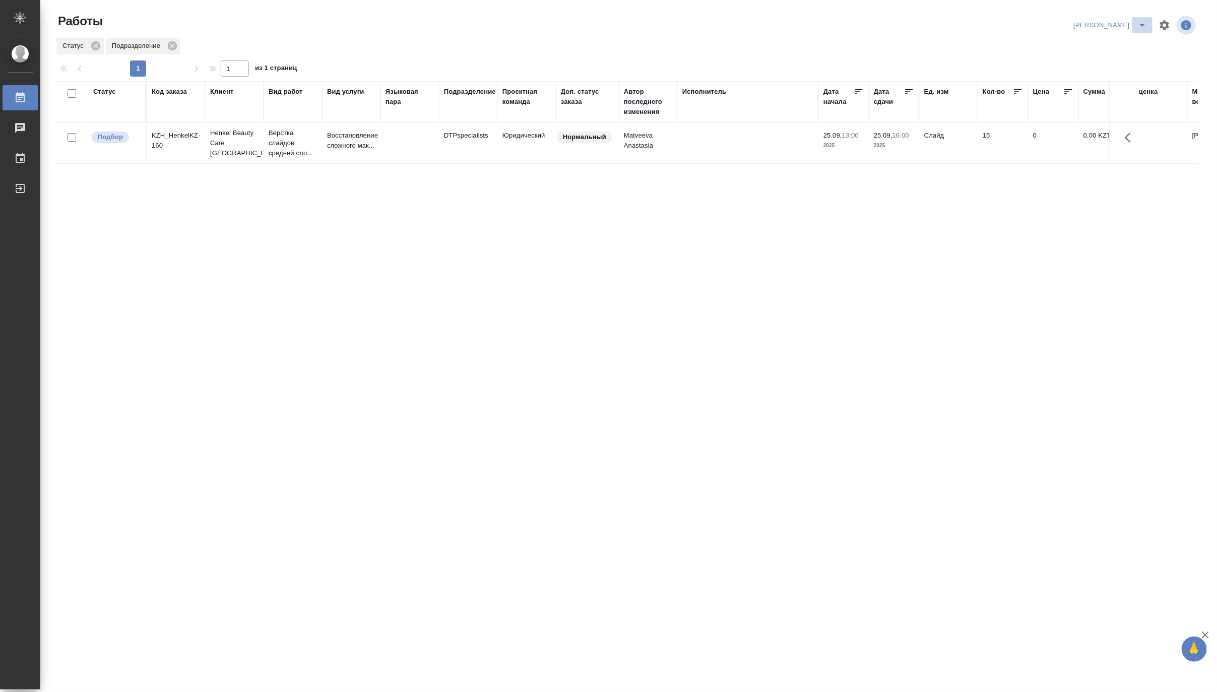
click at [1140, 21] on icon "split button" at bounding box center [1142, 25] width 12 height 12
click at [1110, 44] on li "Матвеева_В работе" at bounding box center [1104, 45] width 97 height 16
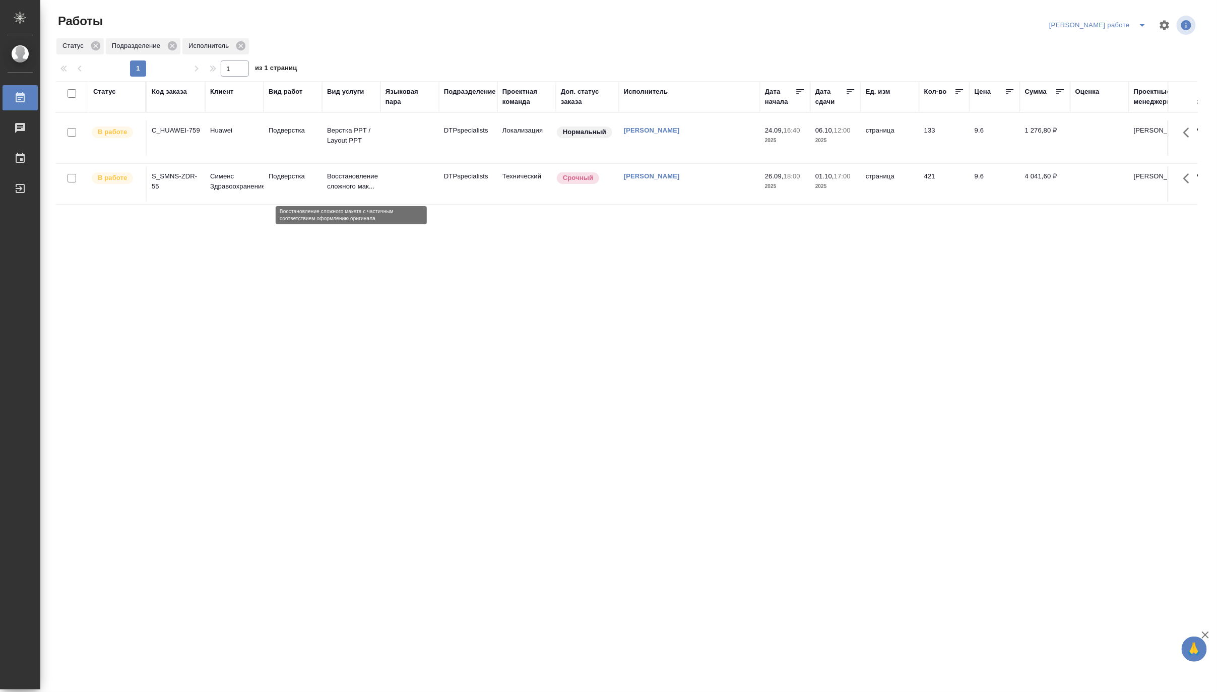
click at [330, 180] on p "Восстановление сложного мак..." at bounding box center [351, 181] width 48 height 20
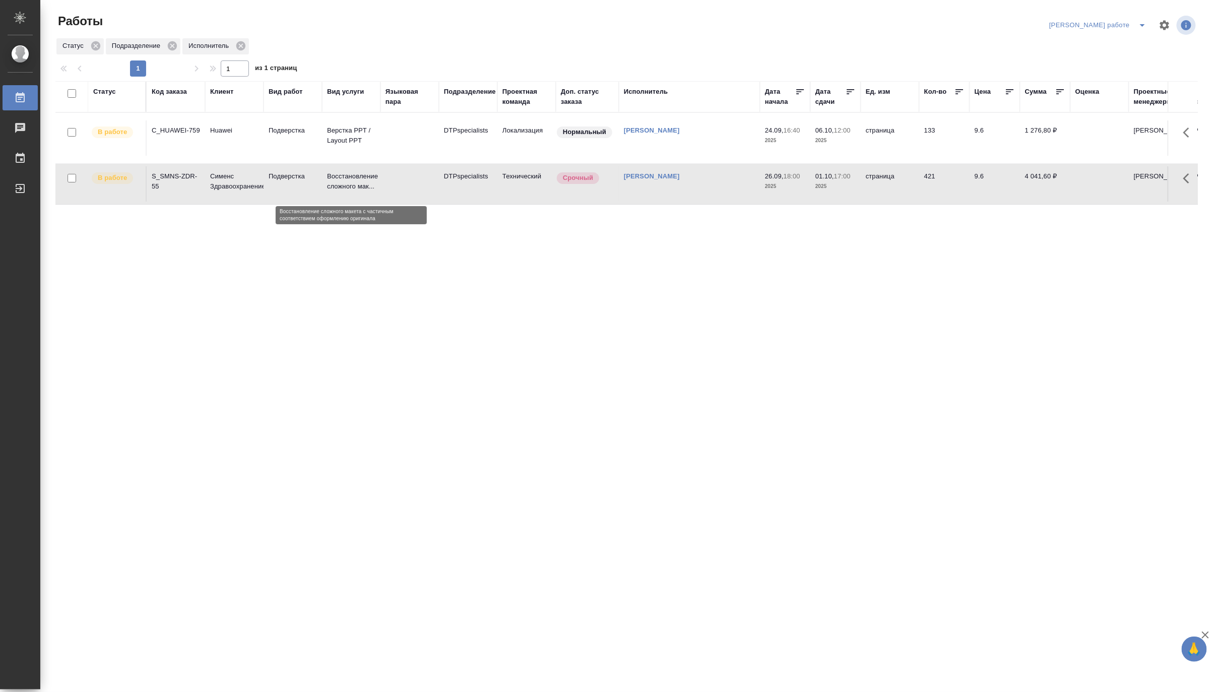
click at [330, 180] on p "Восстановление сложного мак..." at bounding box center [351, 181] width 48 height 20
click at [1139, 18] on button "split button" at bounding box center [1142, 25] width 20 height 16
click at [1094, 76] on li "Ждемс" at bounding box center [1106, 78] width 91 height 16
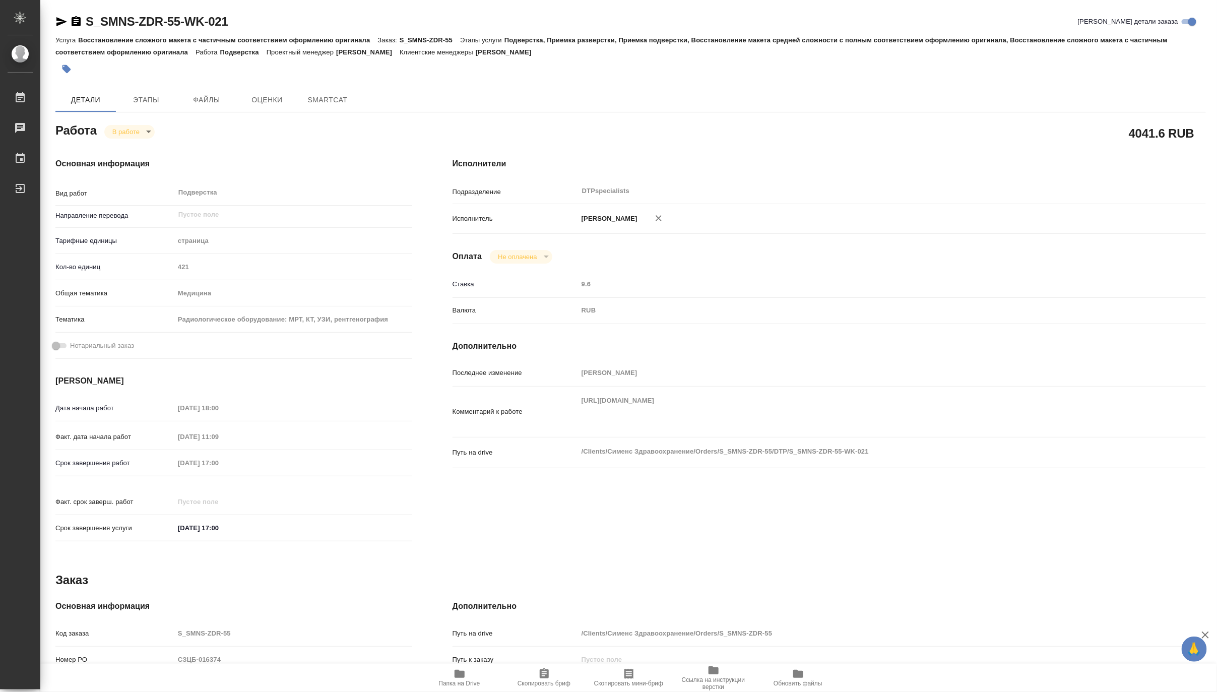
type textarea "x"
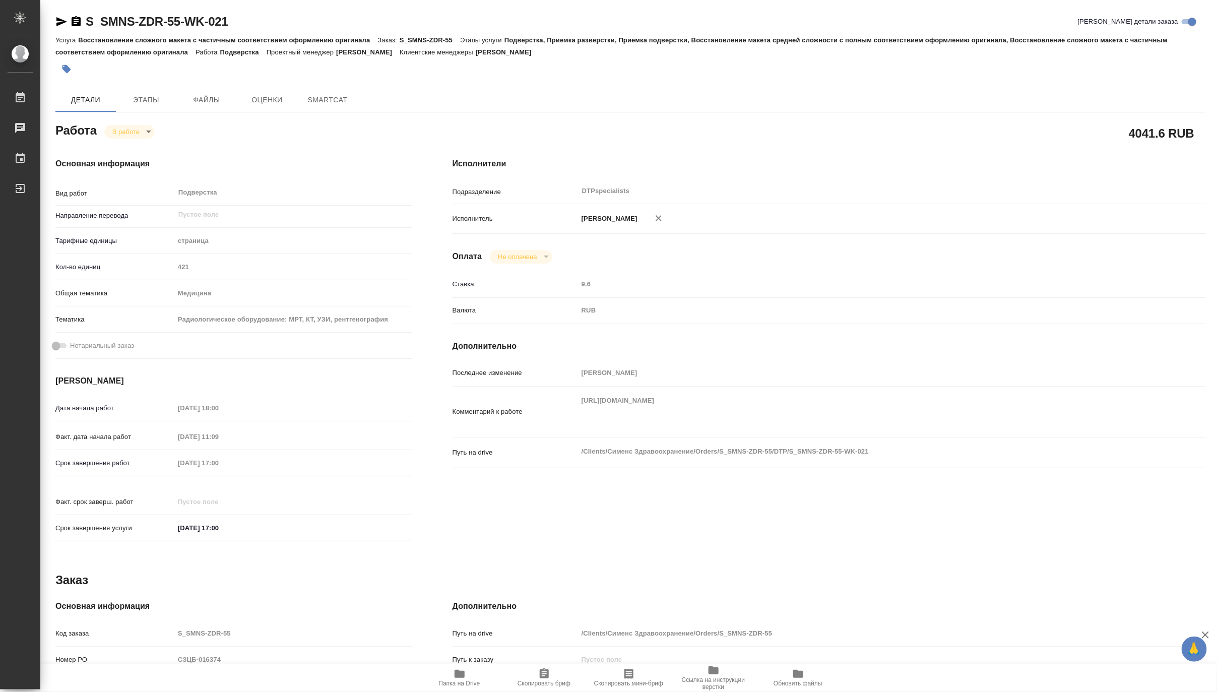
type textarea "x"
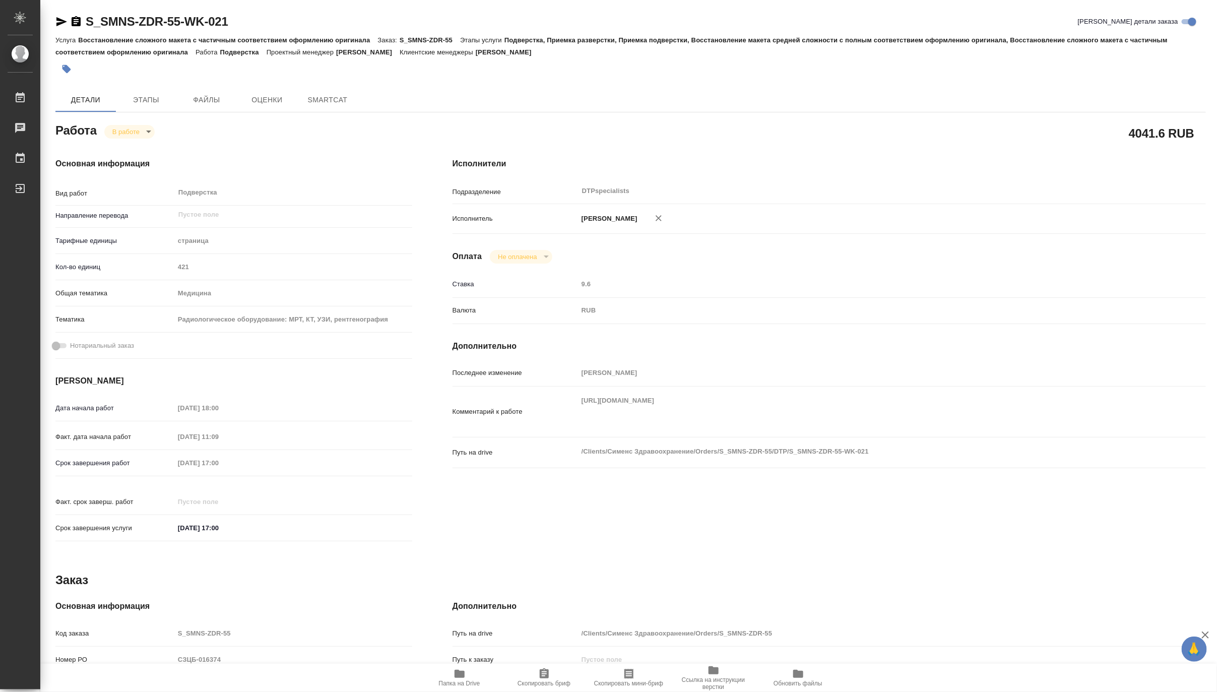
type textarea "x"
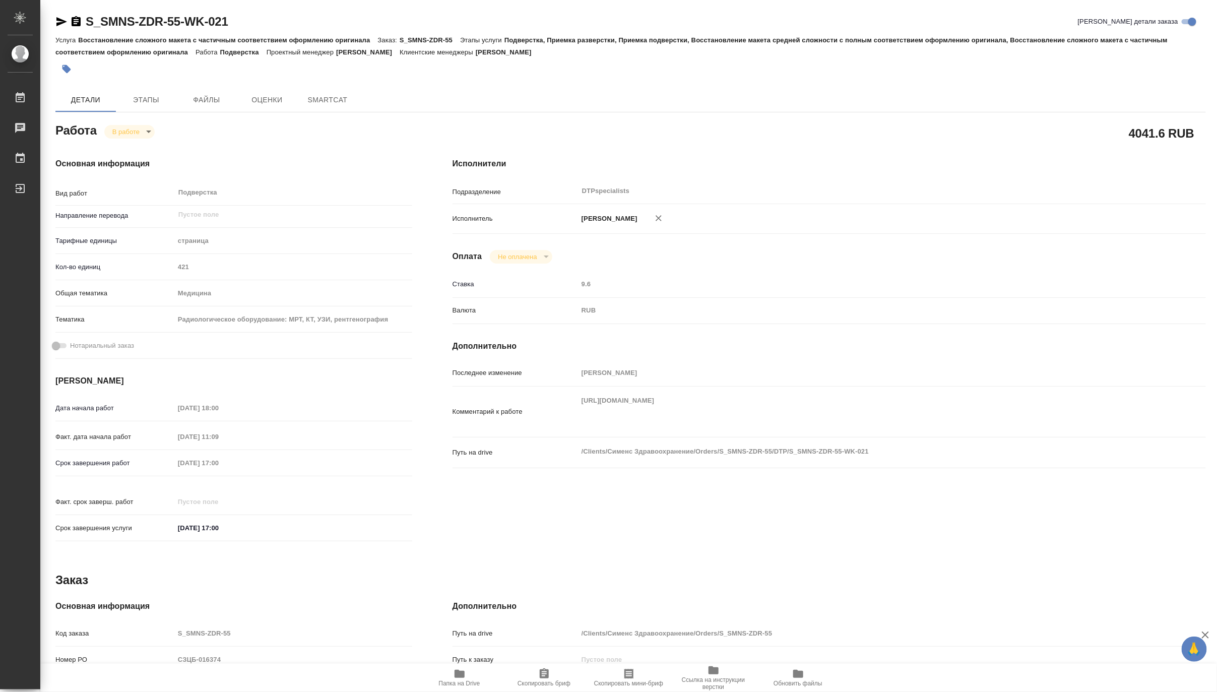
type textarea "x"
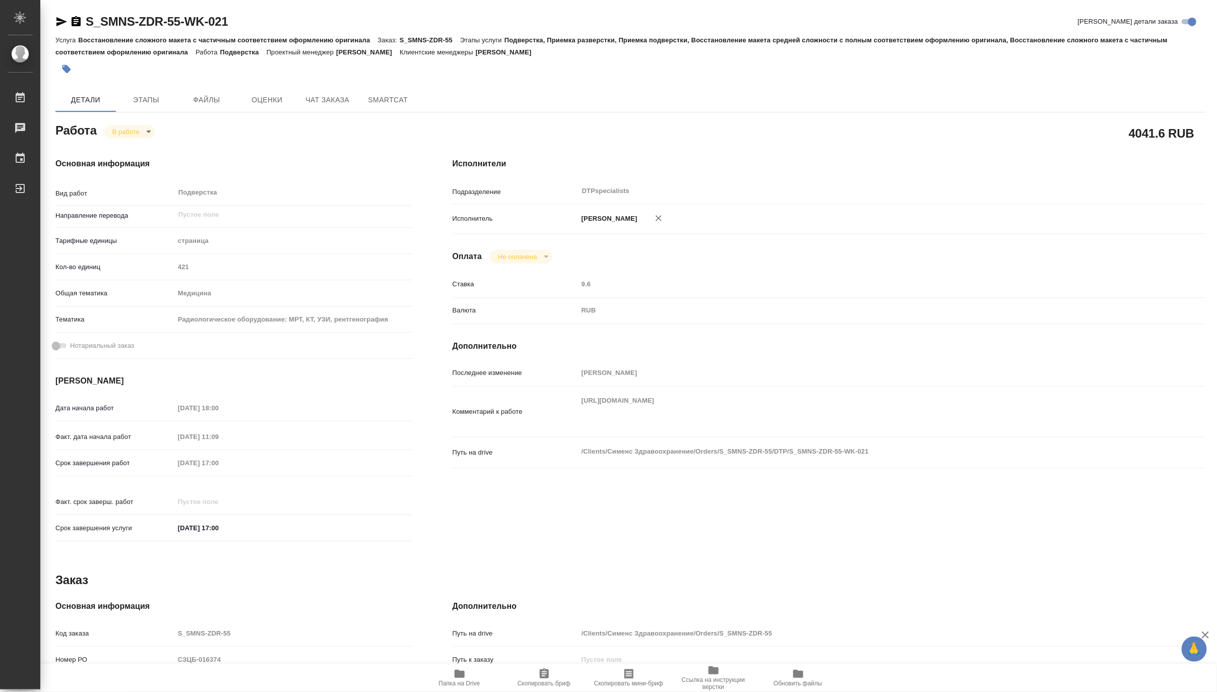
type textarea "x"
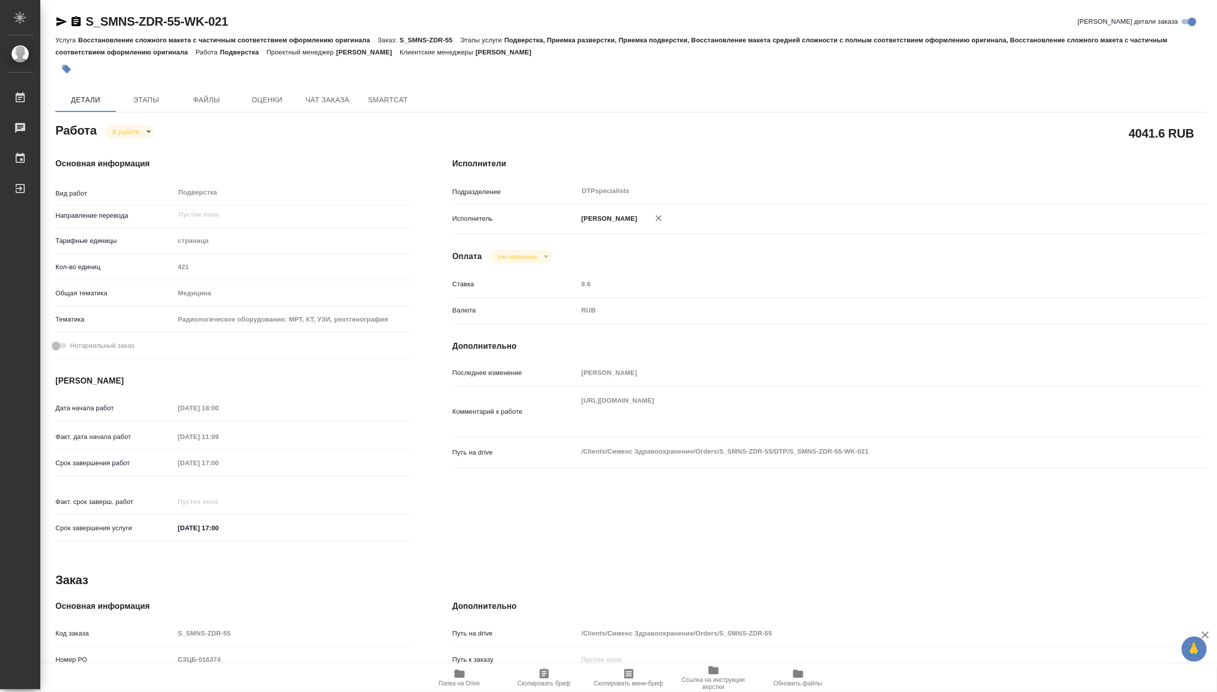
type textarea "x"
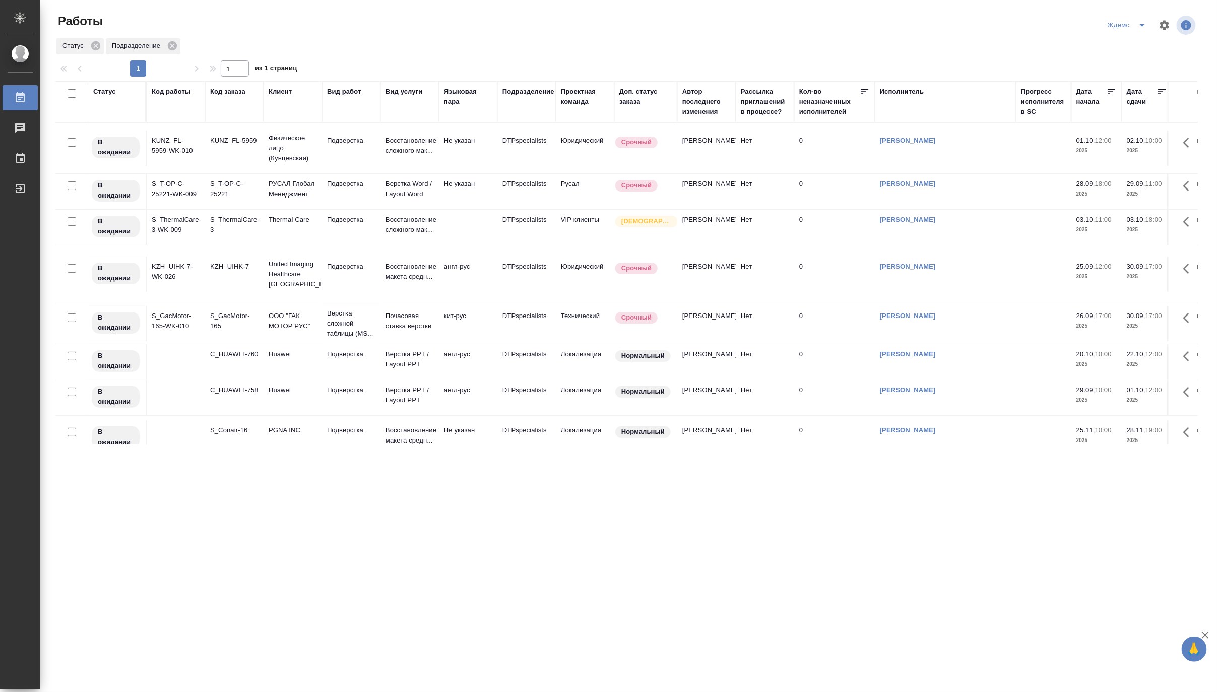
click at [1140, 22] on icon "split button" at bounding box center [1142, 25] width 12 height 12
click at [1125, 43] on li "[PERSON_NAME] работе" at bounding box center [1133, 45] width 97 height 16
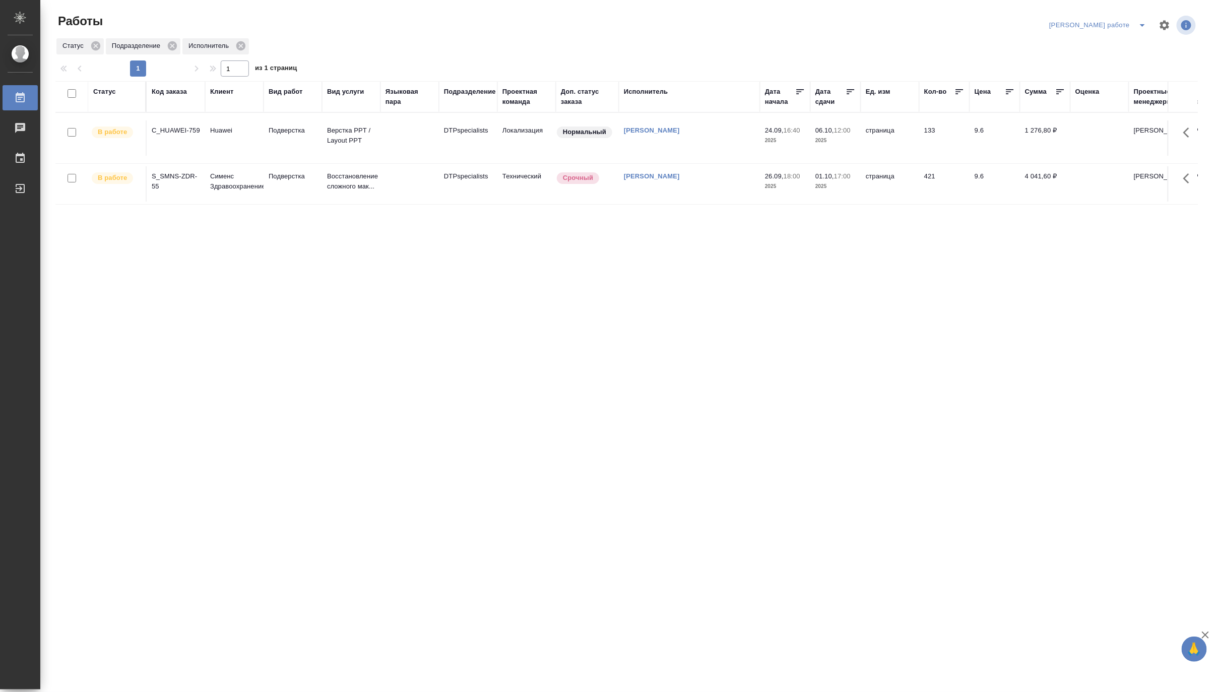
click at [1141, 20] on icon "split button" at bounding box center [1142, 25] width 12 height 12
click at [1120, 60] on li "[PERSON_NAME]" at bounding box center [1106, 61] width 91 height 16
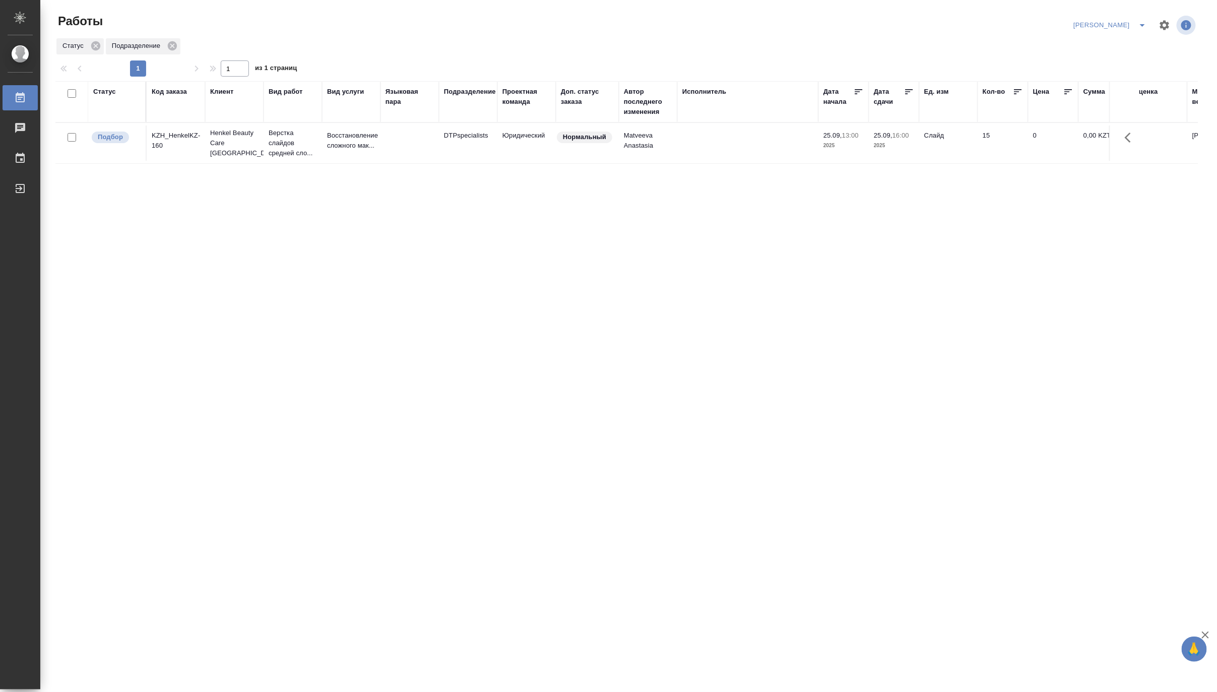
click at [1139, 25] on icon "split button" at bounding box center [1142, 25] width 12 height 12
click at [1125, 48] on li "[PERSON_NAME] работе" at bounding box center [1104, 45] width 97 height 16
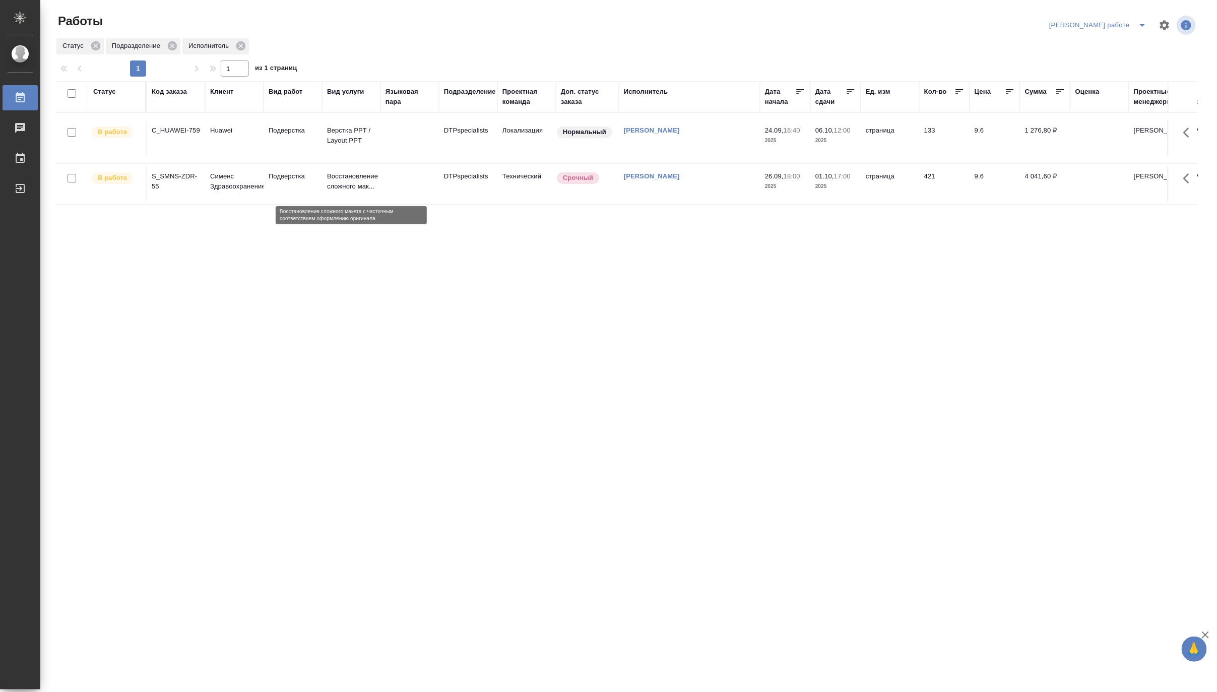
click at [349, 181] on p "Восстановление сложного мак..." at bounding box center [351, 181] width 48 height 20
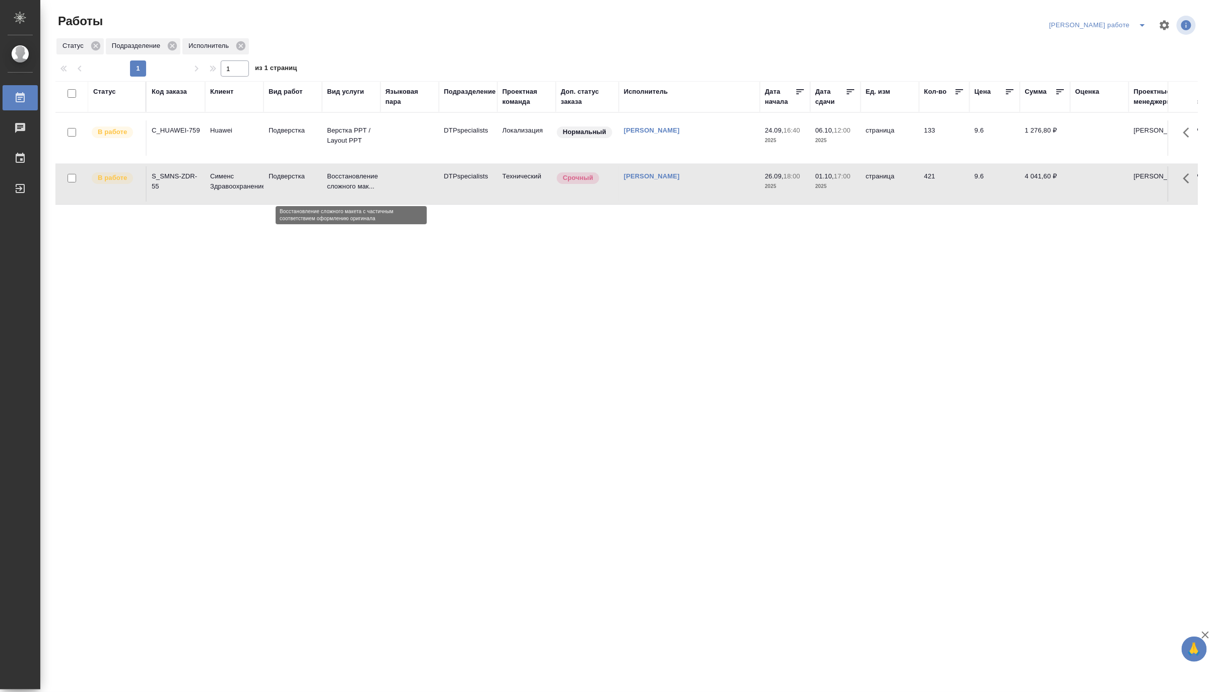
click at [349, 181] on p "Восстановление сложного мак..." at bounding box center [351, 181] width 48 height 20
click at [1145, 19] on icon "split button" at bounding box center [1142, 25] width 12 height 12
click at [1102, 61] on li "Матвеева_назначено" at bounding box center [1106, 61] width 91 height 16
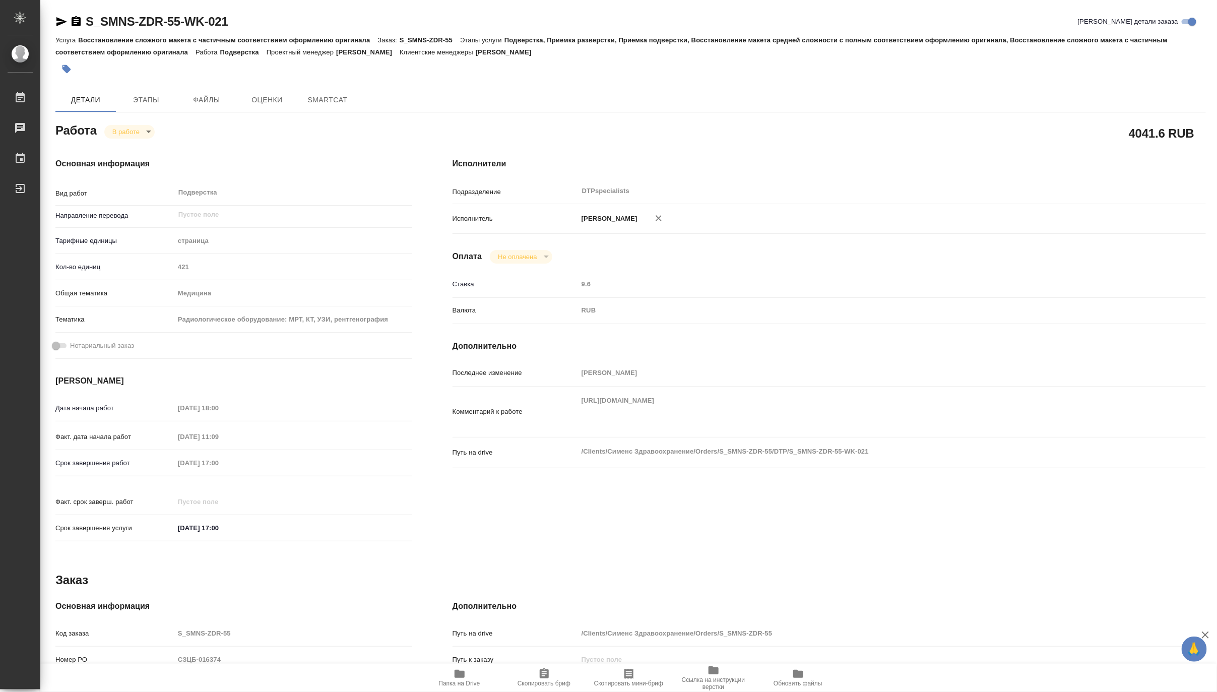
type textarea "x"
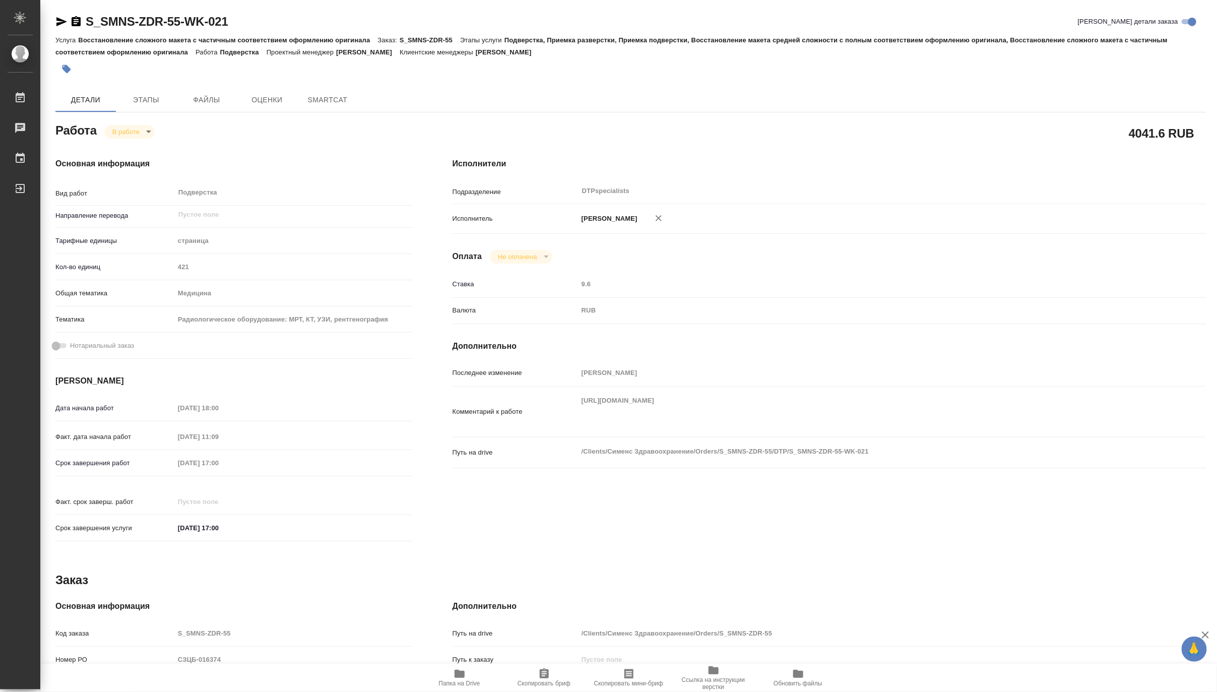
type textarea "x"
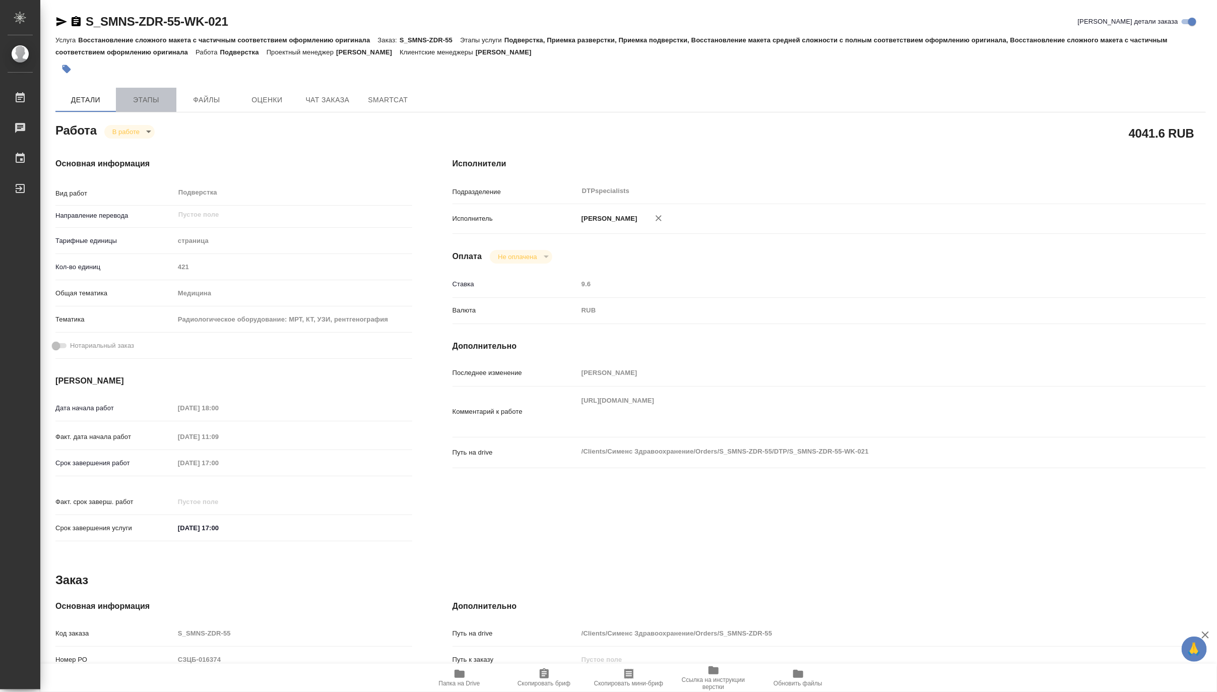
click at [141, 103] on span "Этапы" at bounding box center [146, 100] width 48 height 13
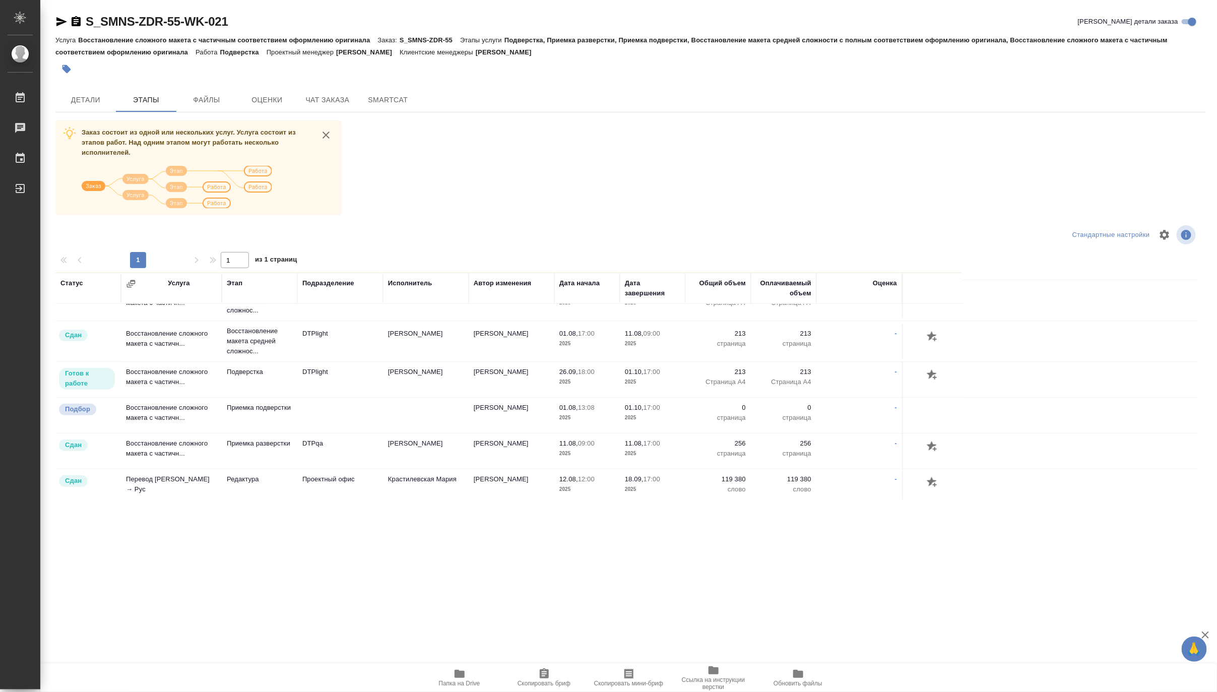
scroll to position [255, 0]
